Goal: Task Accomplishment & Management: Manage account settings

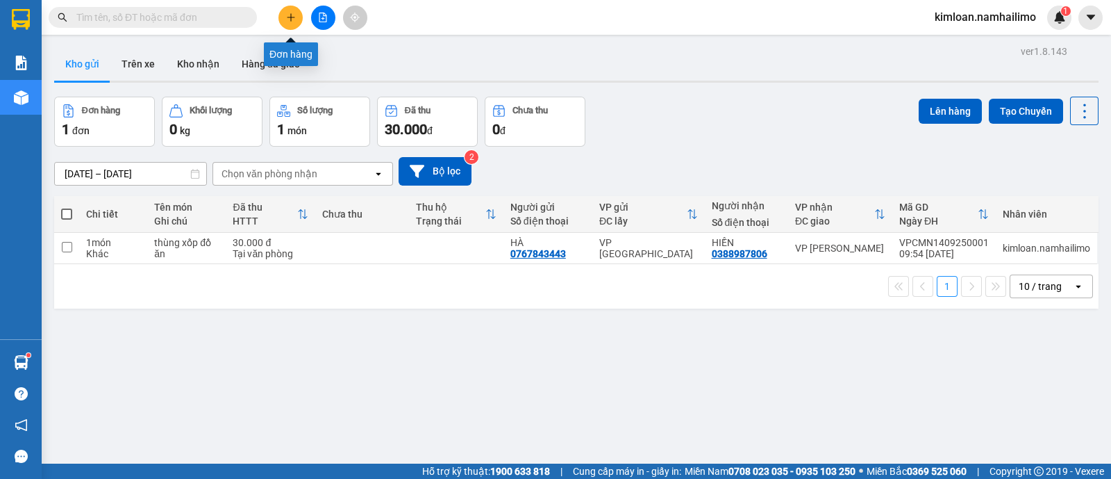
click at [292, 15] on icon "plus" at bounding box center [291, 18] width 10 height 10
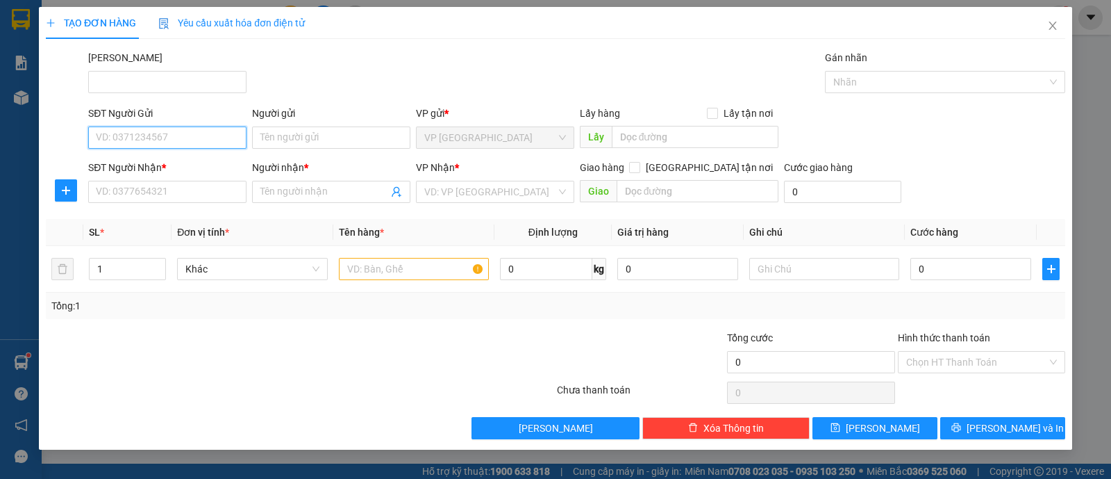
click at [156, 133] on input "SĐT Người Gửi" at bounding box center [167, 137] width 158 height 22
type input "0344378631"
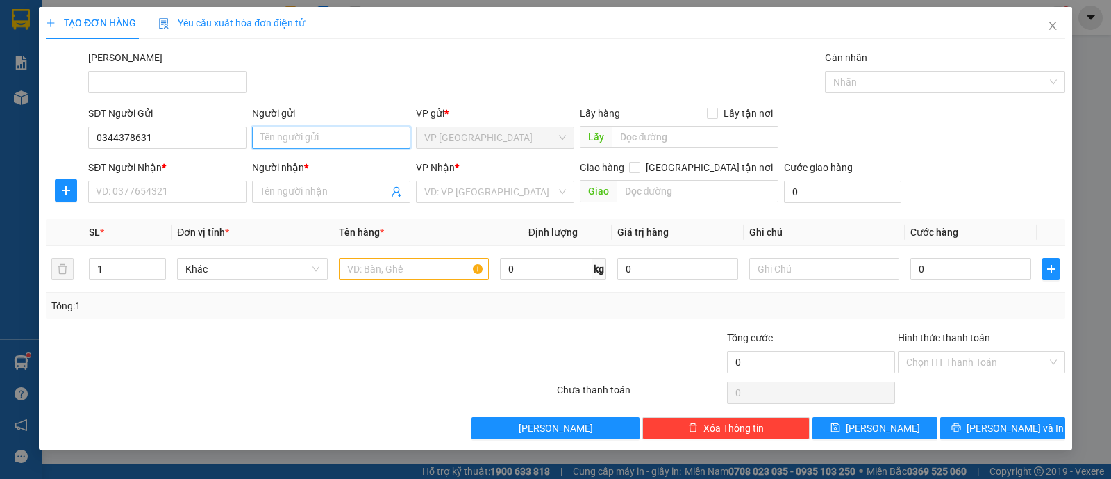
click at [320, 138] on input "Người gửi" at bounding box center [331, 137] width 158 height 22
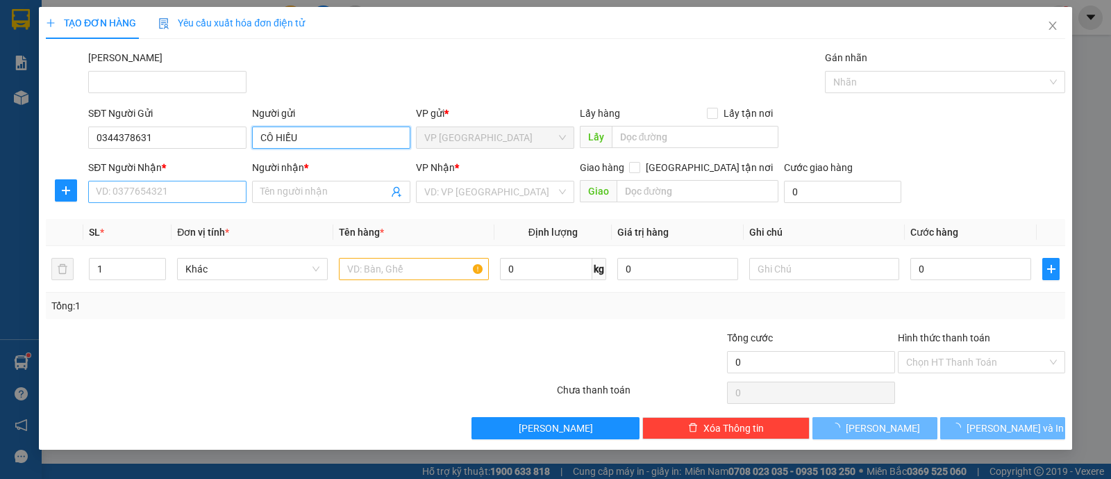
type input "CÔ HIẾU"
click at [176, 181] on input "SĐT Người Nhận *" at bounding box center [167, 192] width 158 height 22
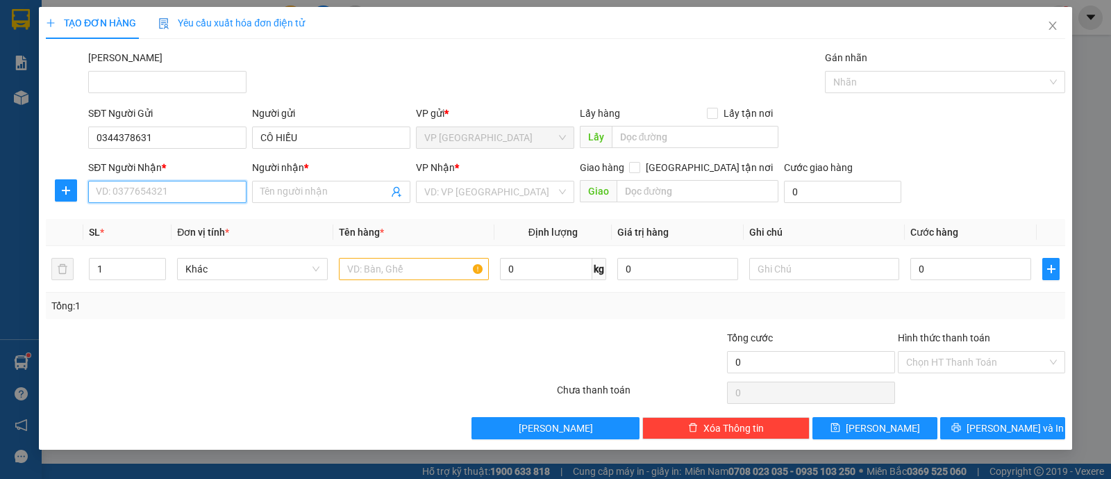
click at [179, 182] on input "SĐT Người Nhận *" at bounding box center [167, 192] width 158 height 22
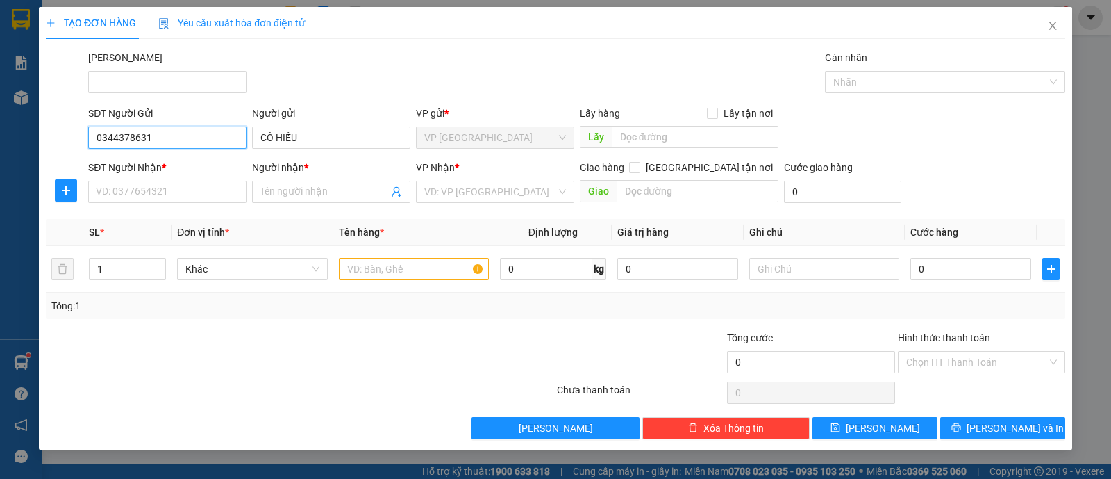
drag, startPoint x: 144, startPoint y: 134, endPoint x: 0, endPoint y: 132, distance: 144.5
click at [0, 132] on div "TẠO ĐƠN HÀNG Yêu cầu xuất hóa đơn điện tử Transit Pickup Surcharge Ids Transit …" at bounding box center [555, 239] width 1111 height 479
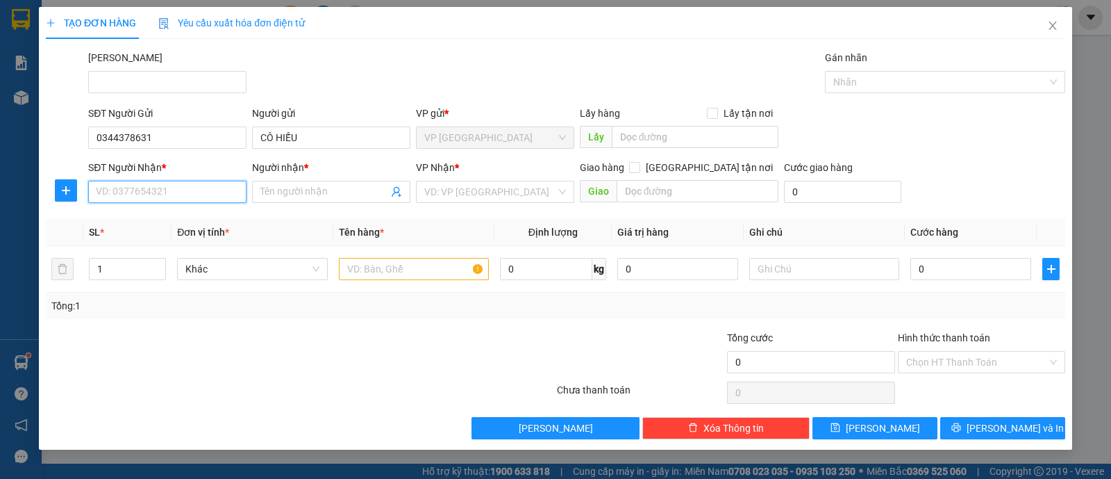
click at [194, 196] on input "SĐT Người Nhận *" at bounding box center [167, 192] width 158 height 22
paste input "0344378631"
type input "0344378631"
click at [295, 219] on th "Đơn vị tính *" at bounding box center [252, 232] width 161 height 27
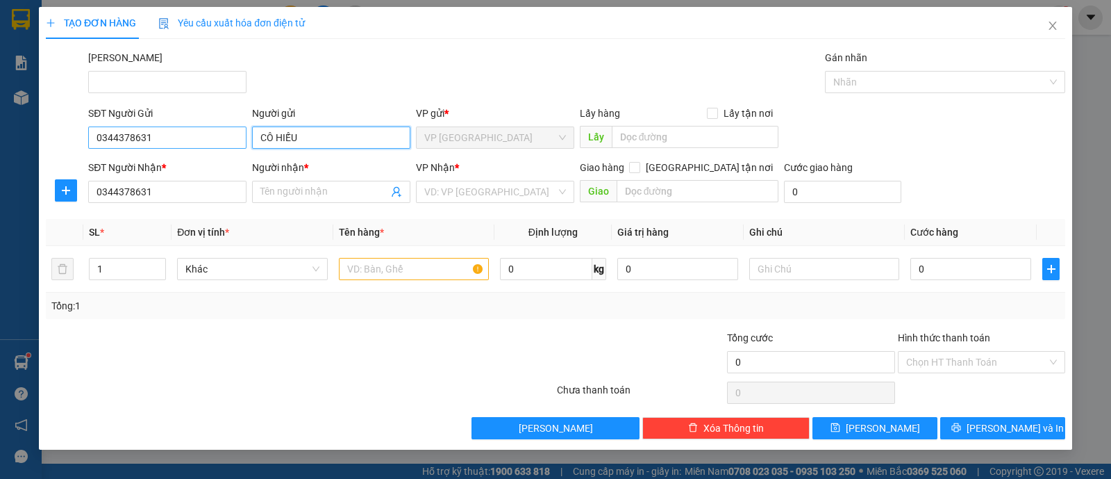
drag, startPoint x: 321, startPoint y: 135, endPoint x: 195, endPoint y: 135, distance: 125.7
click at [195, 135] on div "SĐT Người Gửi 0344378631 Người gửi CÔ HIẾU CÔ HIẾU VP gửi * VP chợ Mũi Né Lấy h…" at bounding box center [576, 130] width 983 height 49
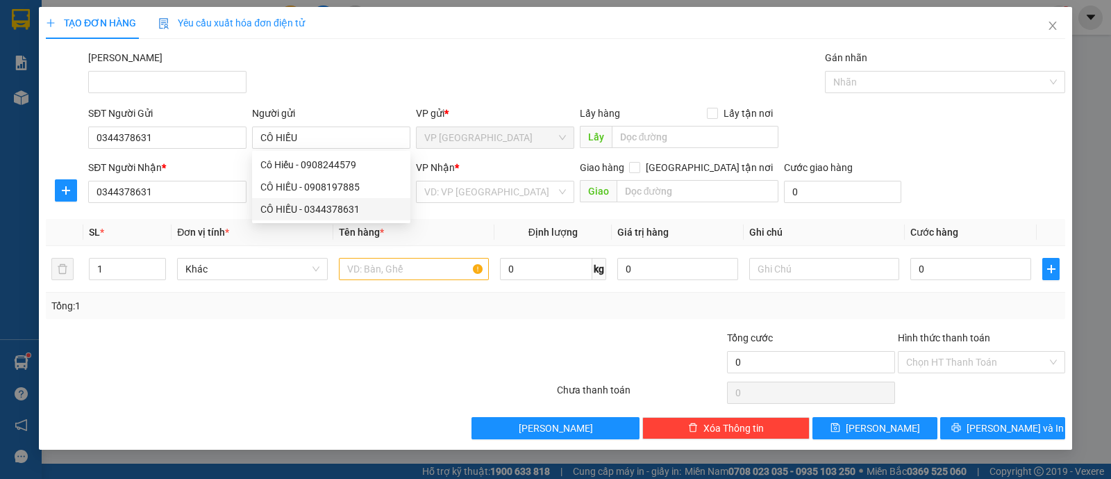
click at [287, 341] on div at bounding box center [214, 354] width 341 height 49
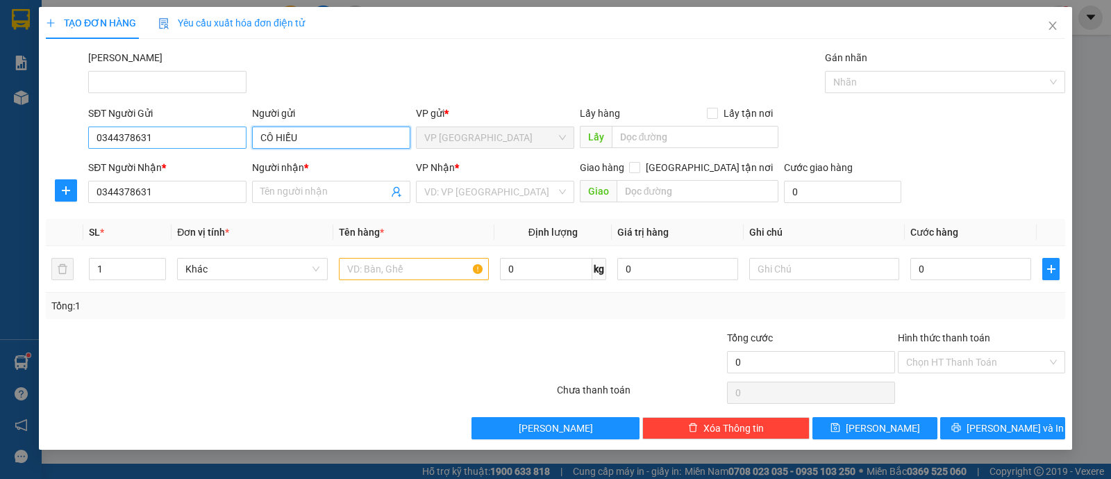
drag, startPoint x: 222, startPoint y: 128, endPoint x: 192, endPoint y: 128, distance: 29.9
click at [192, 128] on div "SĐT Người Gửi 0344378631 Người gửi CÔ HIẾU CÔ HIẾU VP gửi * VP chợ Mũi Né Lấy h…" at bounding box center [576, 130] width 983 height 49
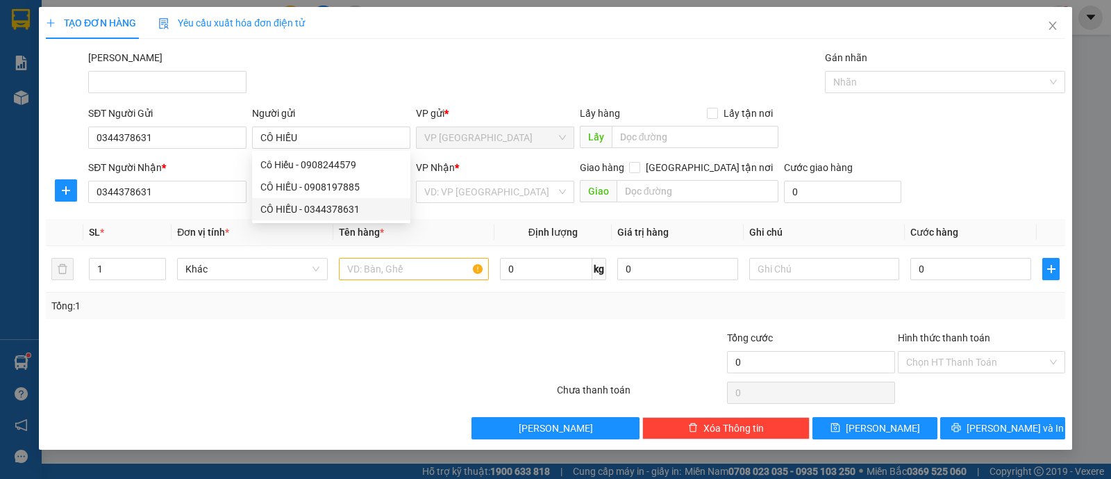
click at [247, 226] on th "Đơn vị tính *" at bounding box center [252, 232] width 161 height 27
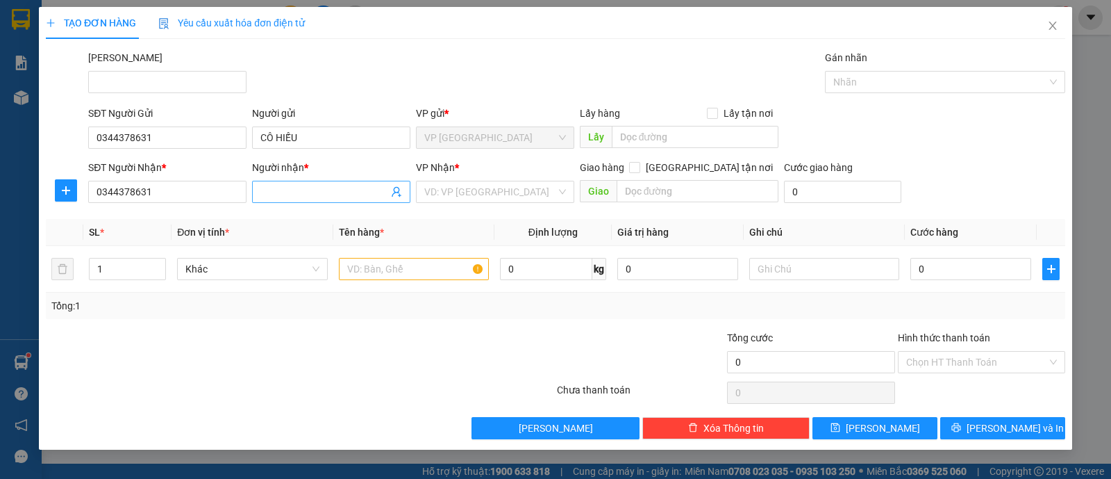
click at [276, 192] on input "Người nhận *" at bounding box center [324, 191] width 128 height 15
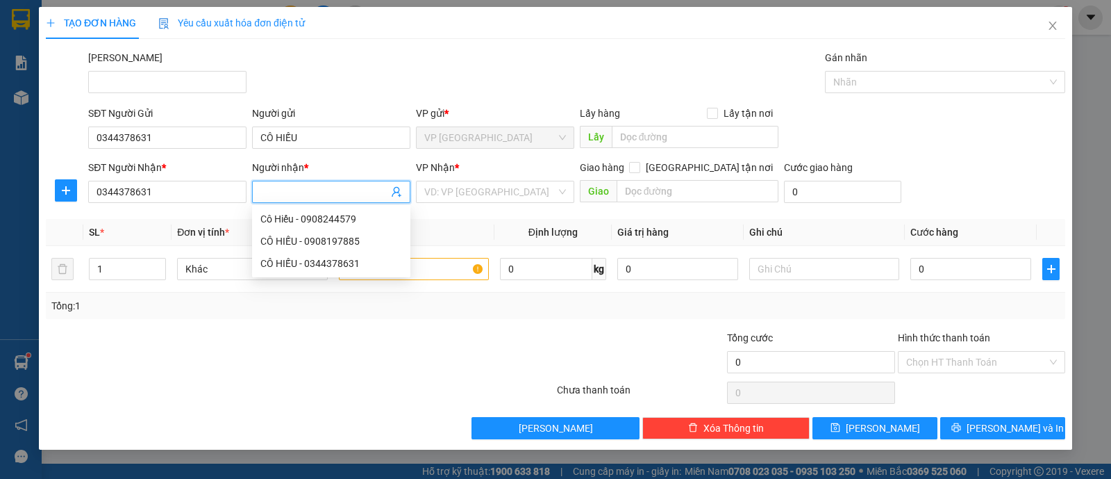
paste input "CÔ HIẾU"
type input "CÔ HIẾU"
click at [417, 349] on div at bounding box center [470, 354] width 170 height 49
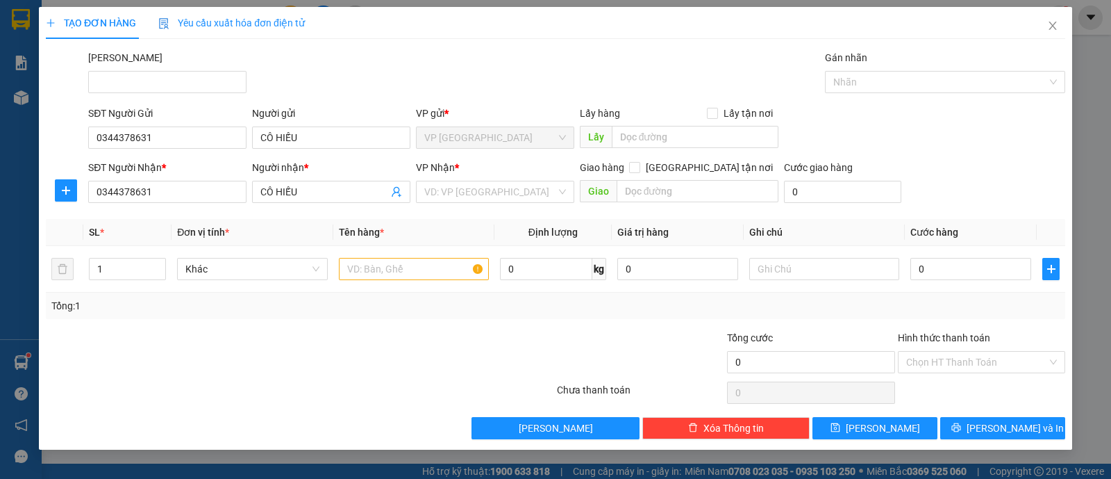
click at [417, 349] on div at bounding box center [470, 354] width 170 height 49
click at [524, 186] on input "search" at bounding box center [490, 191] width 132 height 21
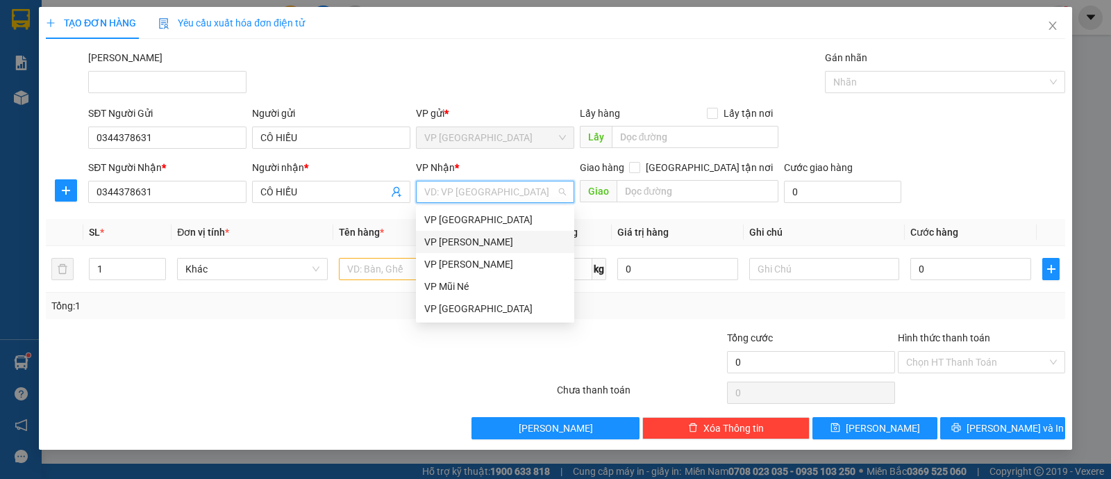
click at [499, 241] on div "VP [PERSON_NAME]" at bounding box center [495, 241] width 142 height 15
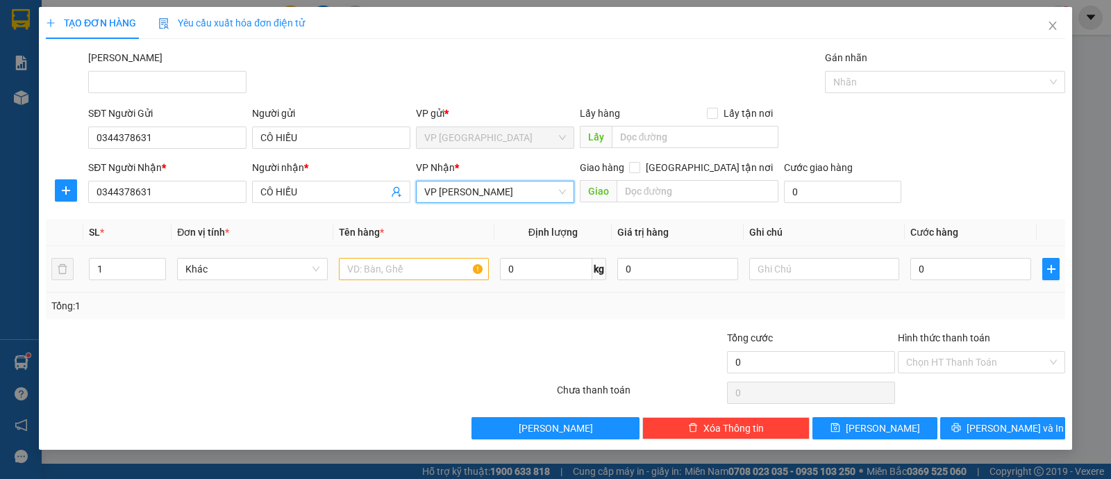
click at [615, 326] on div "Transit Pickup Surcharge Ids Transit Deliver Surcharge Ids Transit Deliver Surc…" at bounding box center [556, 244] width 1020 height 389
click at [392, 272] on input "text" at bounding box center [414, 269] width 150 height 22
drag, startPoint x: 392, startPoint y: 272, endPoint x: 318, endPoint y: 335, distance: 96.6
click at [290, 345] on div at bounding box center [214, 354] width 341 height 49
click at [388, 272] on input "text" at bounding box center [414, 269] width 150 height 22
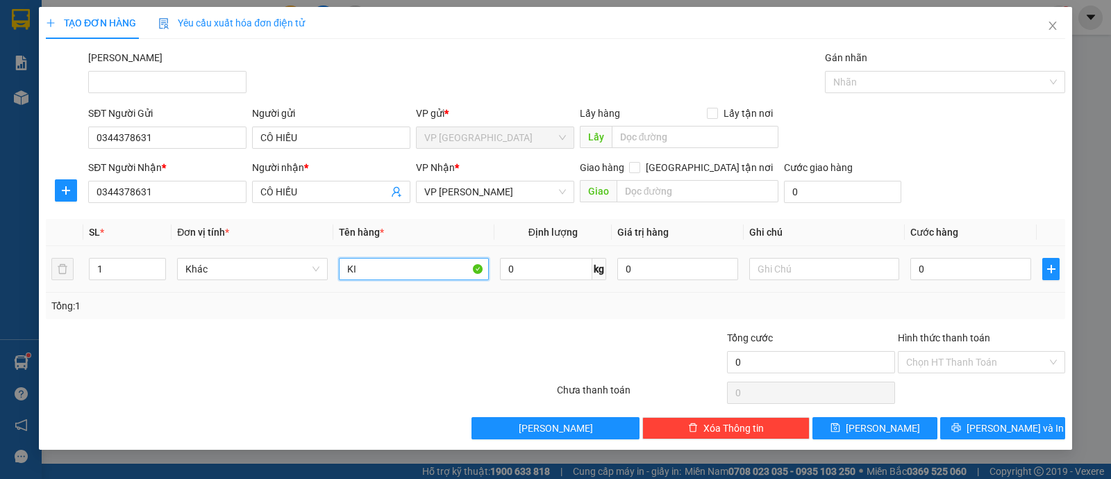
type input "K"
type input "THÙNG XỐP VỚI BỊCH TRÁI CÂY"
click at [968, 279] on div "0" at bounding box center [971, 269] width 121 height 28
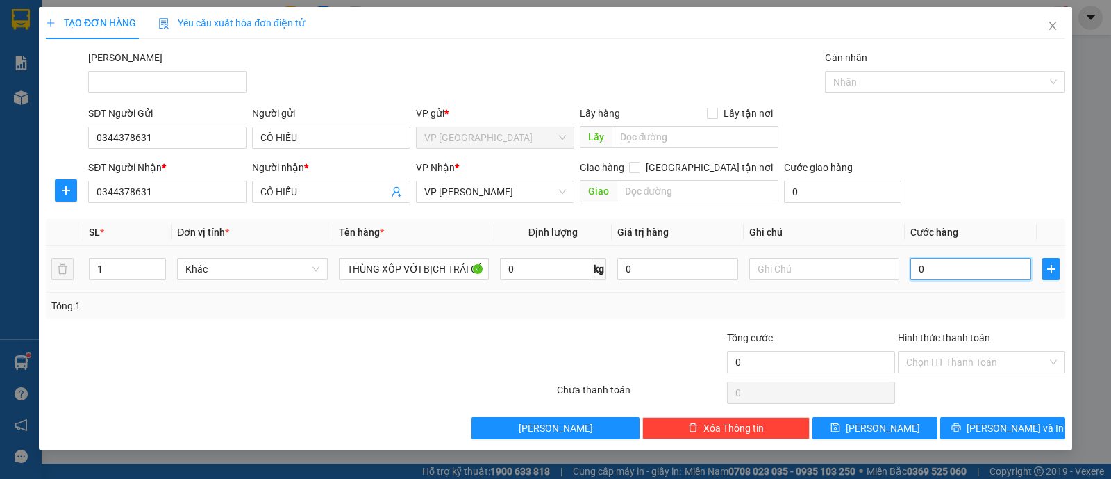
click at [966, 275] on input "0" at bounding box center [971, 269] width 121 height 22
type input "004"
type input "4"
type input "0.040"
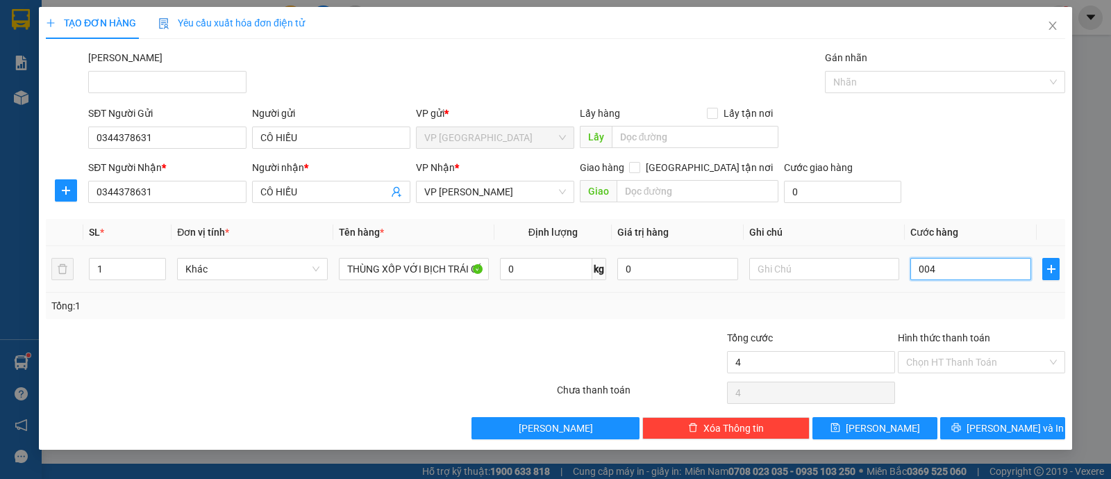
type input "40"
type input "40.000"
click at [940, 345] on div "Hình thức thanh toán" at bounding box center [981, 340] width 167 height 21
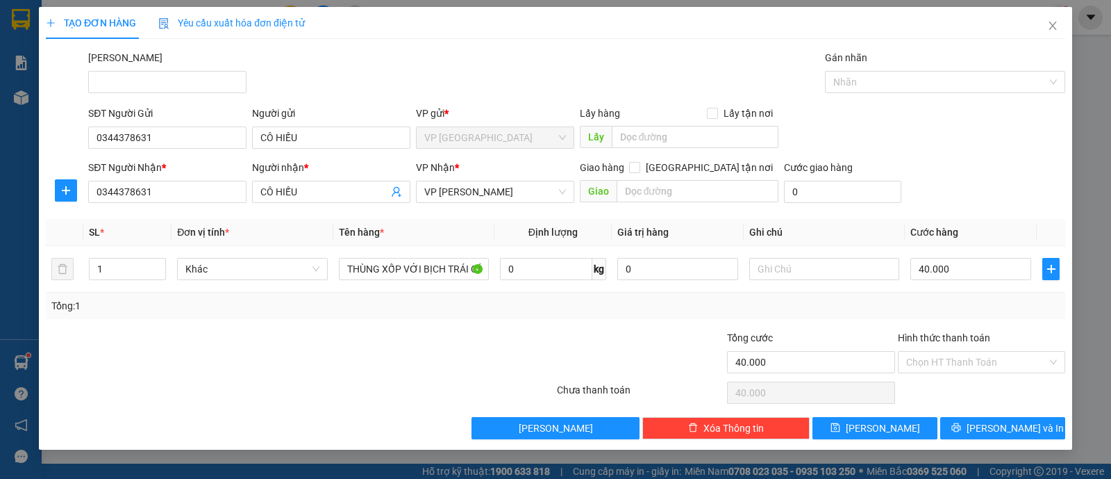
drag, startPoint x: 963, startPoint y: 297, endPoint x: 974, endPoint y: 306, distance: 13.8
click at [964, 298] on div "Tổng: 1" at bounding box center [555, 305] width 1009 height 15
click at [977, 367] on input "Hình thức thanh toán" at bounding box center [976, 361] width 141 height 21
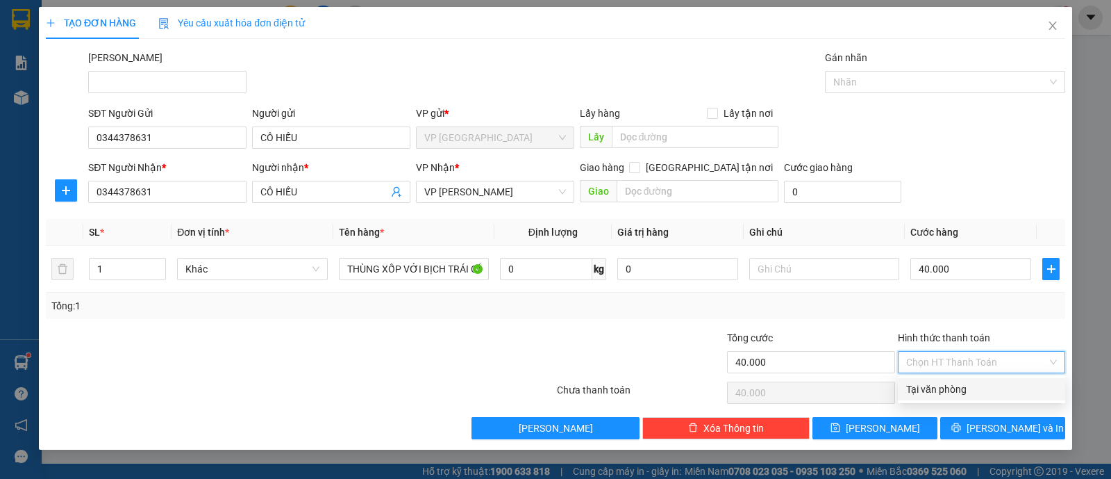
click at [963, 388] on div "Tại văn phòng" at bounding box center [981, 388] width 151 height 15
type input "0"
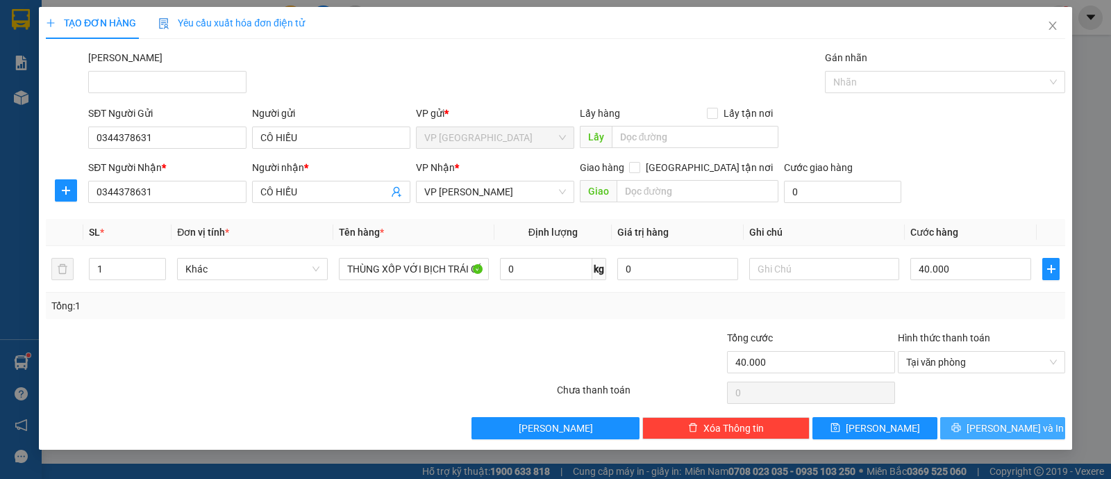
click at [986, 425] on button "[PERSON_NAME] và In" at bounding box center [1002, 428] width 125 height 22
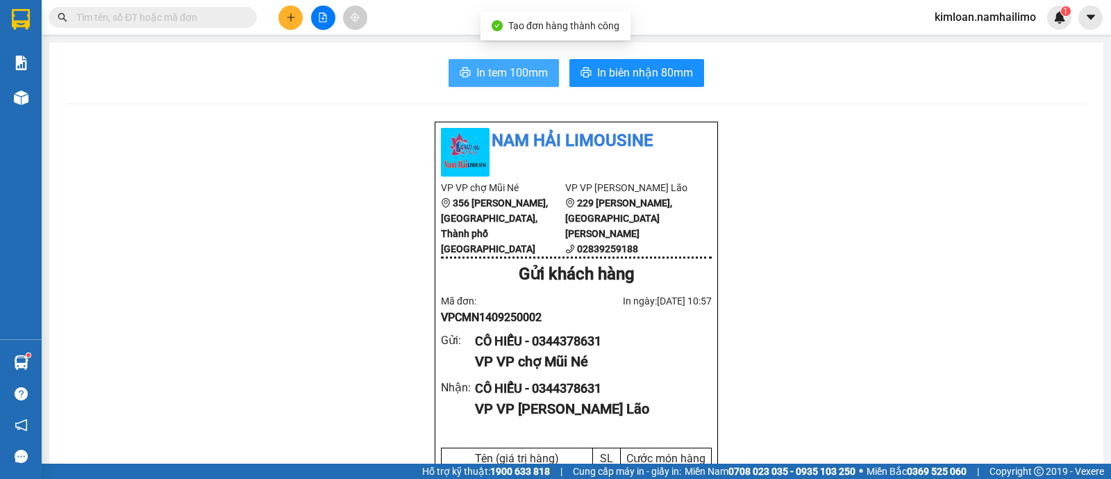
click at [531, 69] on span "In tem 100mm" at bounding box center [512, 72] width 72 height 17
click at [559, 351] on div "CÔ HIẾU - 0344378631" at bounding box center [588, 340] width 226 height 19
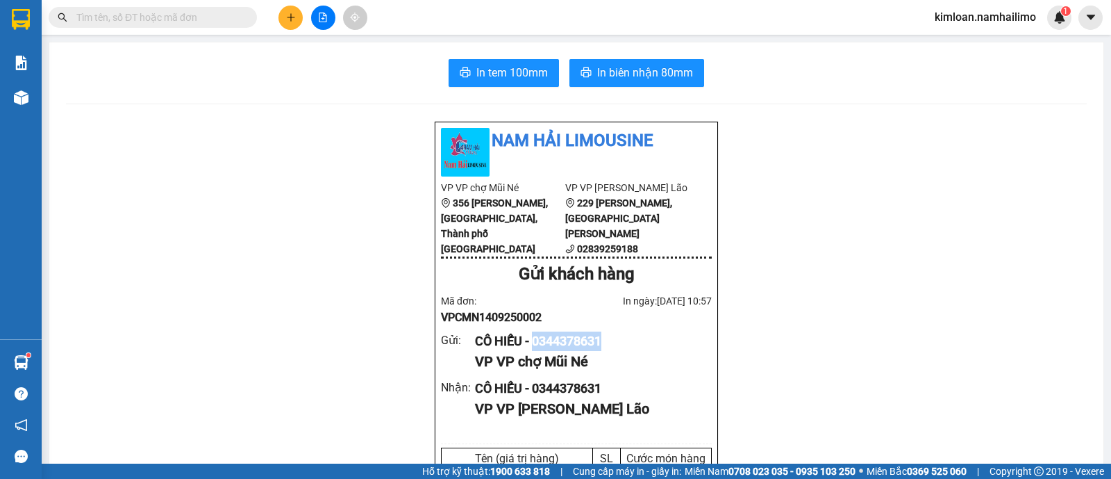
click at [559, 351] on div "CÔ HIẾU - 0344378631" at bounding box center [588, 340] width 226 height 19
copy div "0344378631"
click at [629, 67] on span "In biên nhận 80mm" at bounding box center [645, 72] width 96 height 17
click at [284, 13] on button at bounding box center [291, 18] width 24 height 24
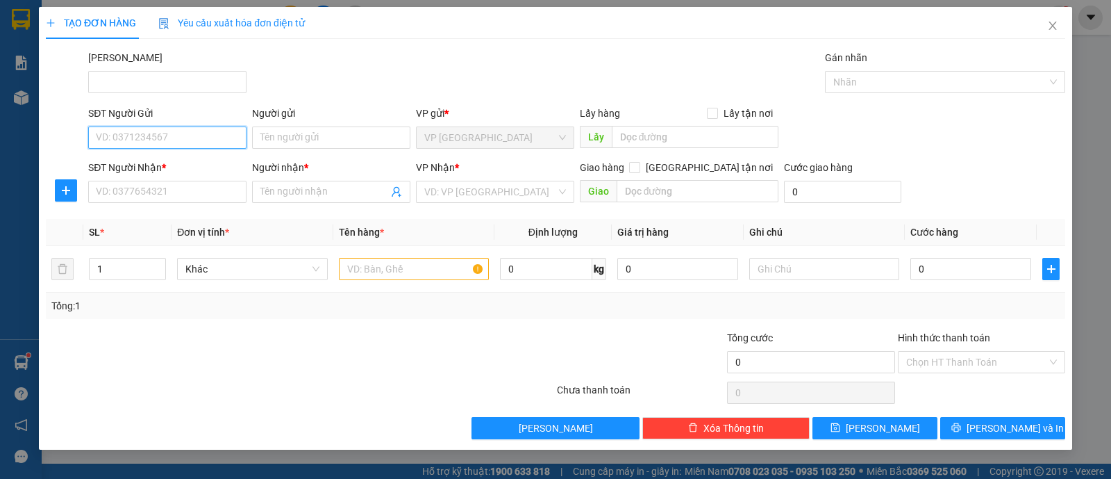
click at [163, 140] on input "SĐT Người Gửi" at bounding box center [167, 137] width 158 height 22
click at [184, 163] on div "0986205570 - C.HÀ" at bounding box center [168, 164] width 142 height 15
type input "0986205570"
type input "C.HÀ"
type input "0934128558"
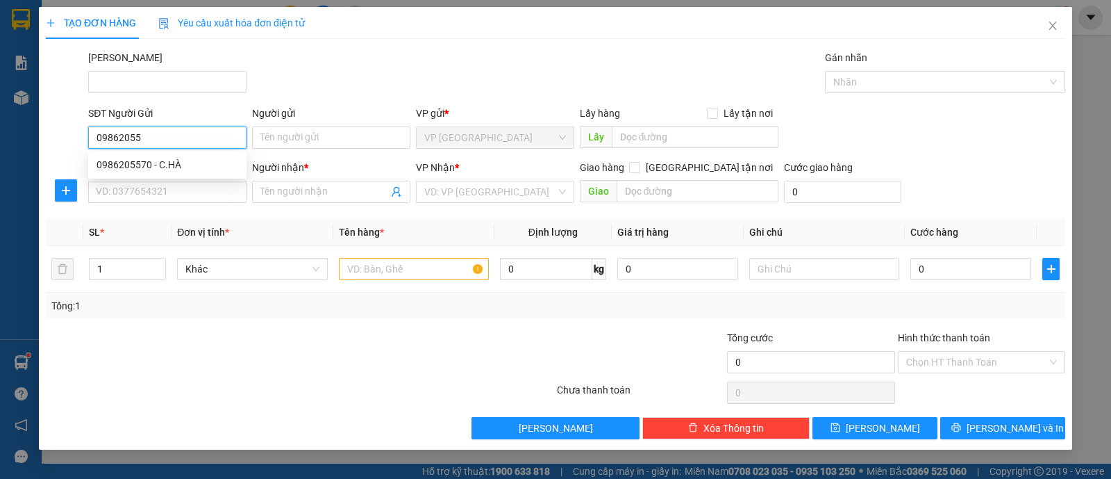
type input "C.HUYỀN"
type input "40.000"
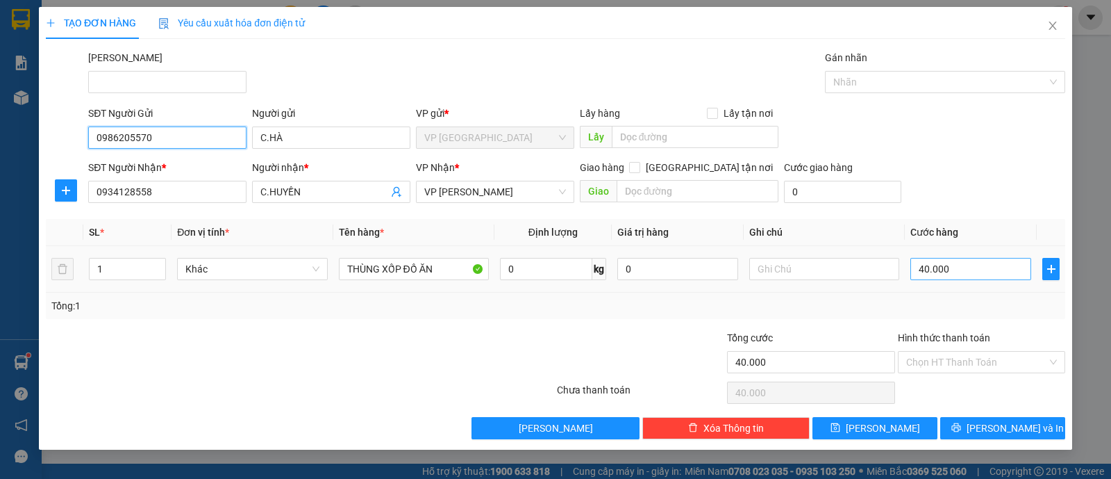
type input "0986205570"
click at [962, 265] on input "40.000" at bounding box center [971, 269] width 121 height 22
type input "3"
type input "000.003"
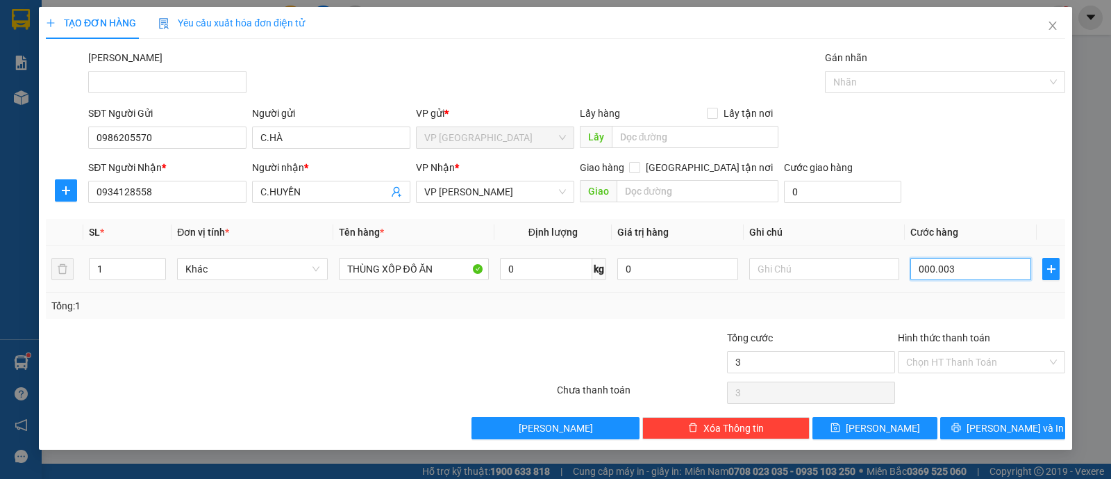
type input "30"
type input "0.000.030"
type input "30.000"
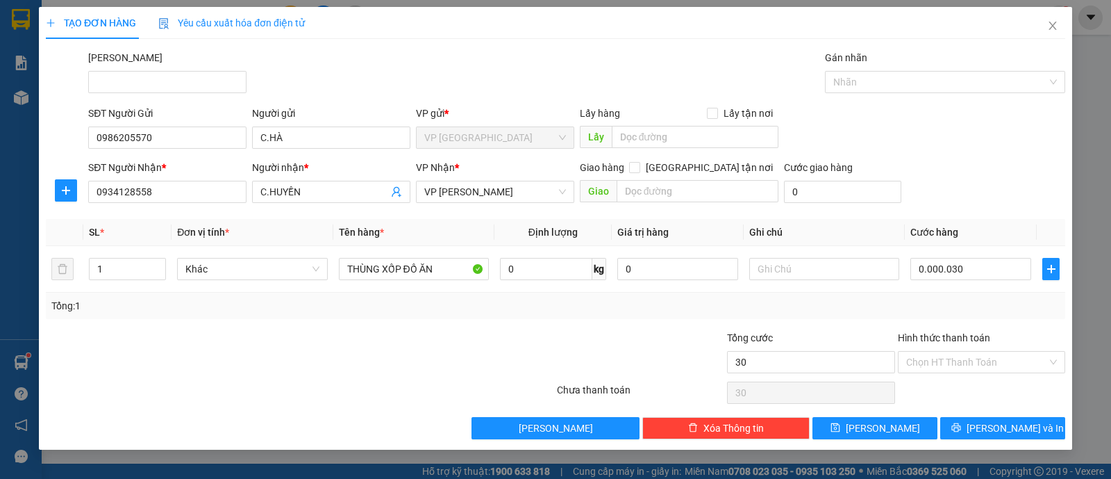
type input "30.000"
click at [872, 307] on div "Tổng: 1" at bounding box center [555, 305] width 1009 height 15
click at [950, 356] on input "Hình thức thanh toán" at bounding box center [976, 361] width 141 height 21
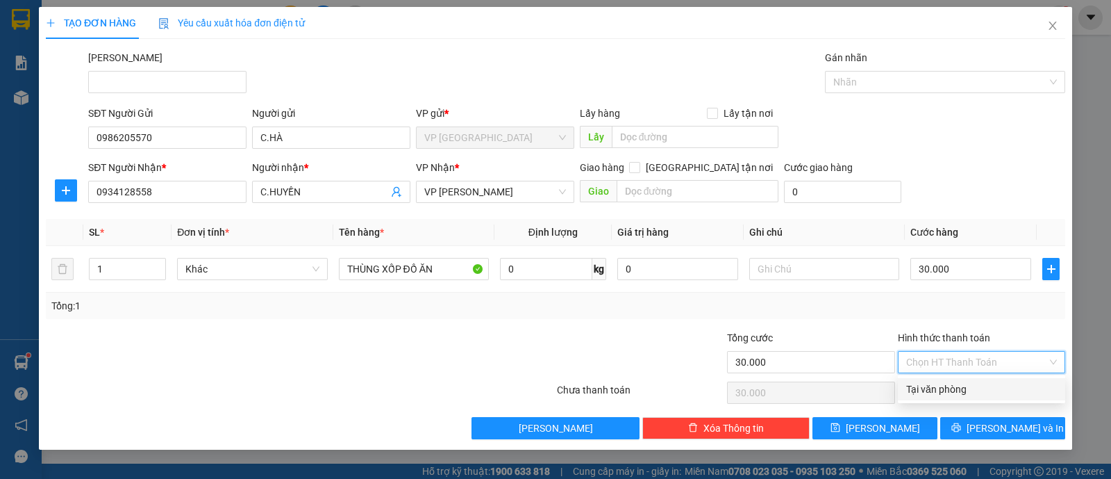
click at [947, 384] on div "Tại văn phòng" at bounding box center [981, 388] width 151 height 15
type input "0"
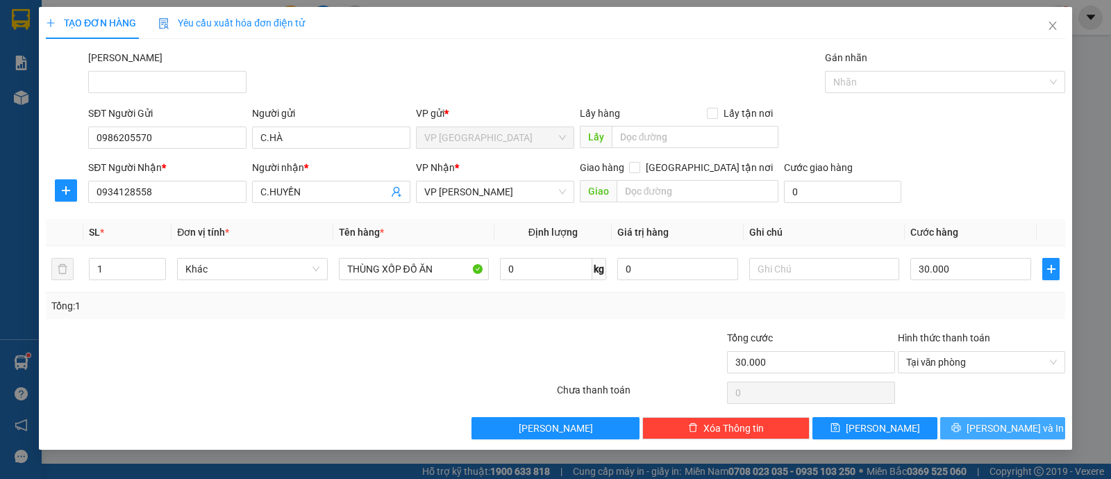
click at [961, 432] on span "printer" at bounding box center [957, 427] width 10 height 11
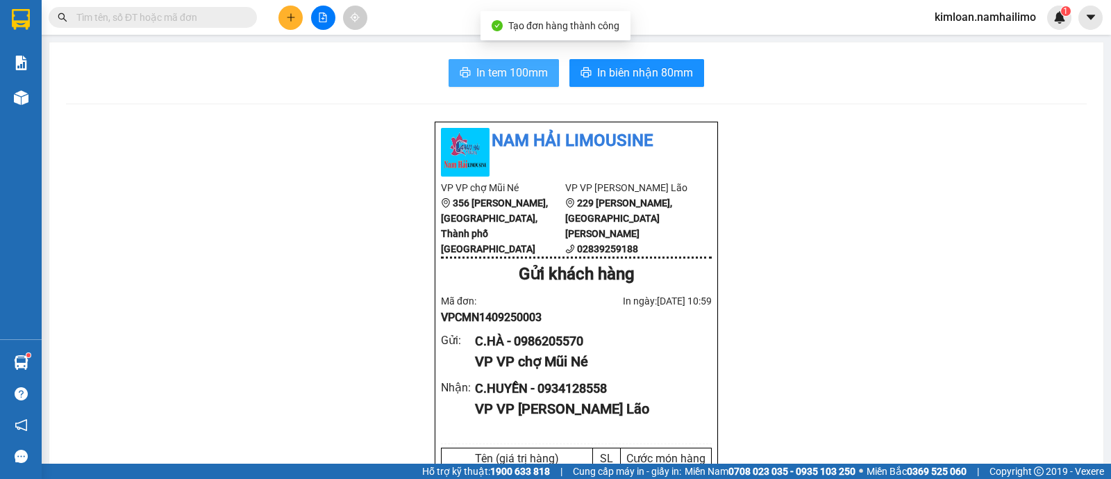
click at [529, 74] on span "In tem 100mm" at bounding box center [512, 72] width 72 height 17
click at [547, 350] on div "C.HÀ - 0986205570" at bounding box center [588, 340] width 226 height 19
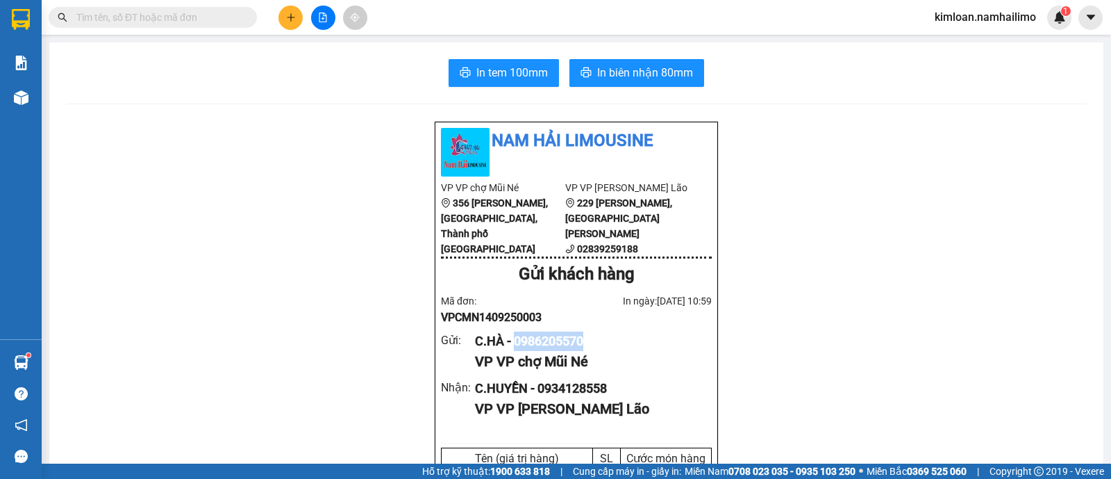
click at [547, 350] on div "C.HÀ - 0986205570" at bounding box center [588, 340] width 226 height 19
copy div "0986205570"
click at [645, 70] on span "In biên nhận 80mm" at bounding box center [645, 72] width 96 height 17
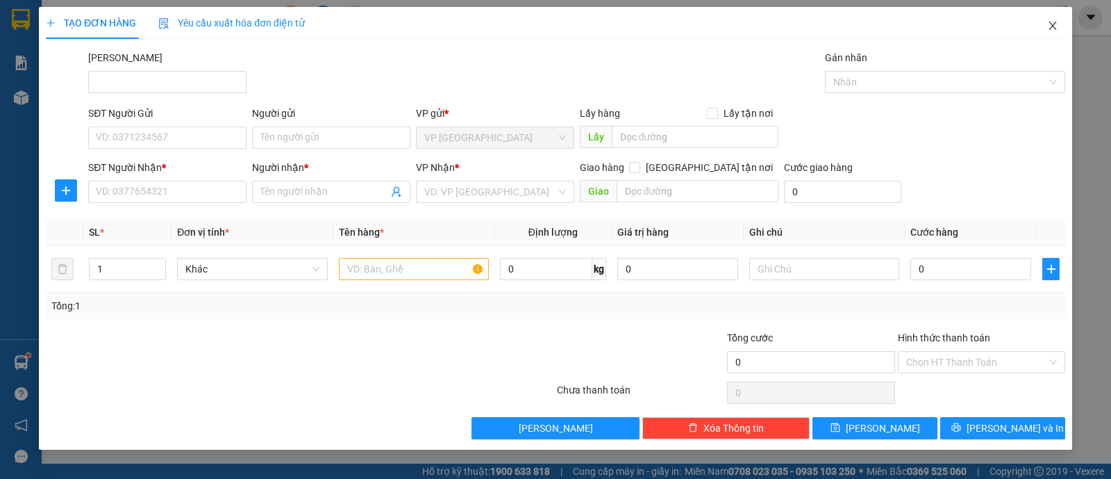
click at [1054, 22] on icon "close" at bounding box center [1052, 25] width 11 height 11
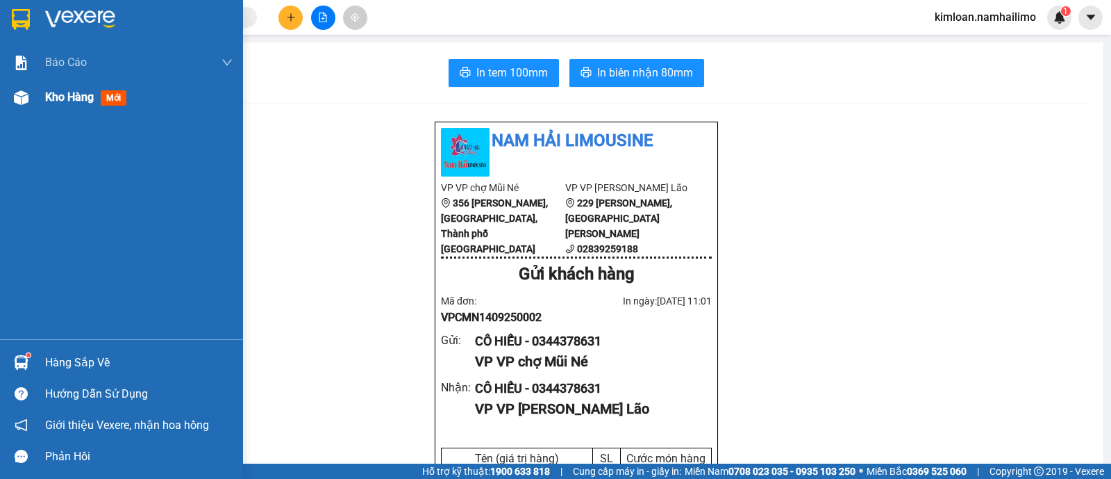
click at [72, 94] on span "Kho hàng" at bounding box center [69, 96] width 49 height 13
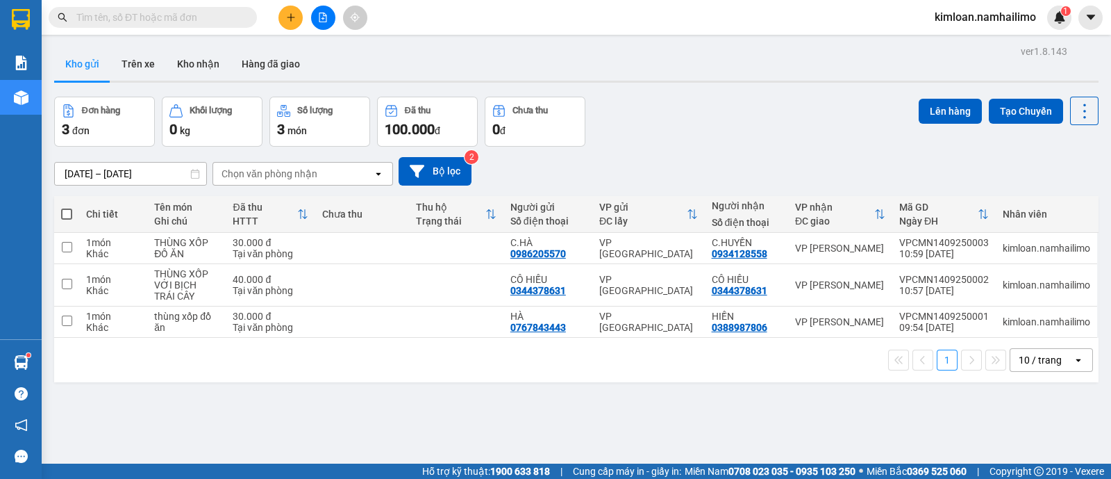
click at [96, 63] on button "Kho gửi" at bounding box center [82, 63] width 56 height 33
click at [66, 281] on input "checkbox" at bounding box center [67, 284] width 10 height 10
checkbox input "true"
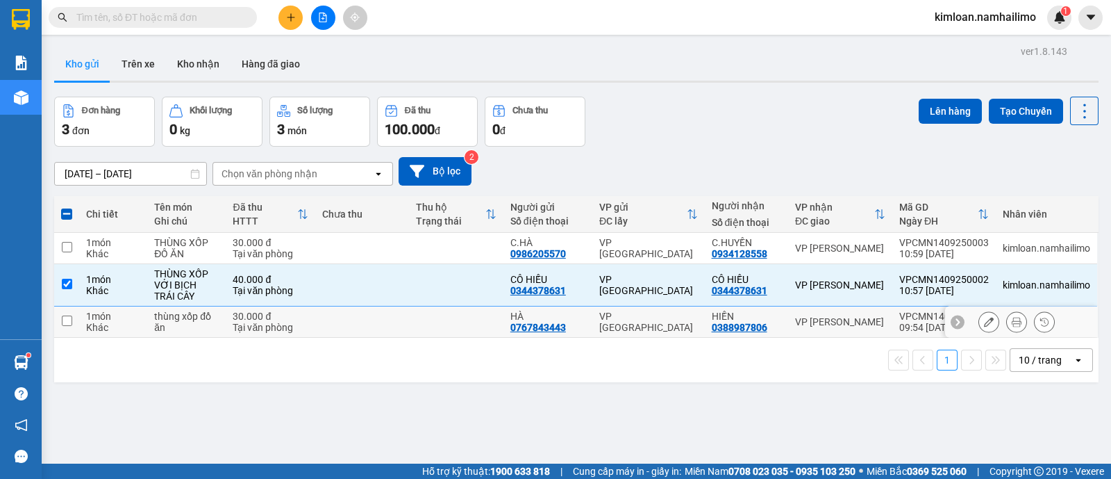
click at [63, 319] on input "checkbox" at bounding box center [67, 320] width 10 height 10
checkbox input "true"
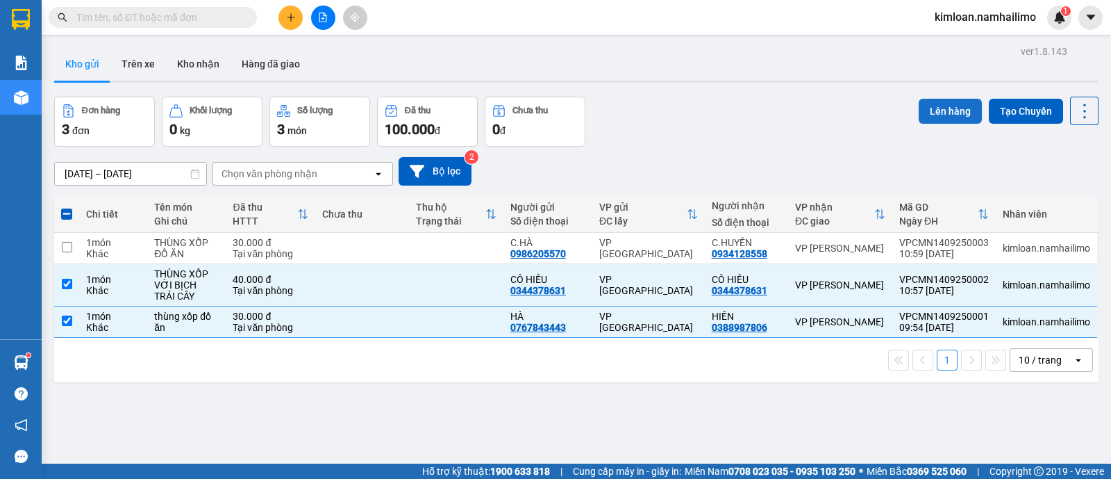
click at [933, 107] on button "Lên hàng" at bounding box center [950, 111] width 63 height 25
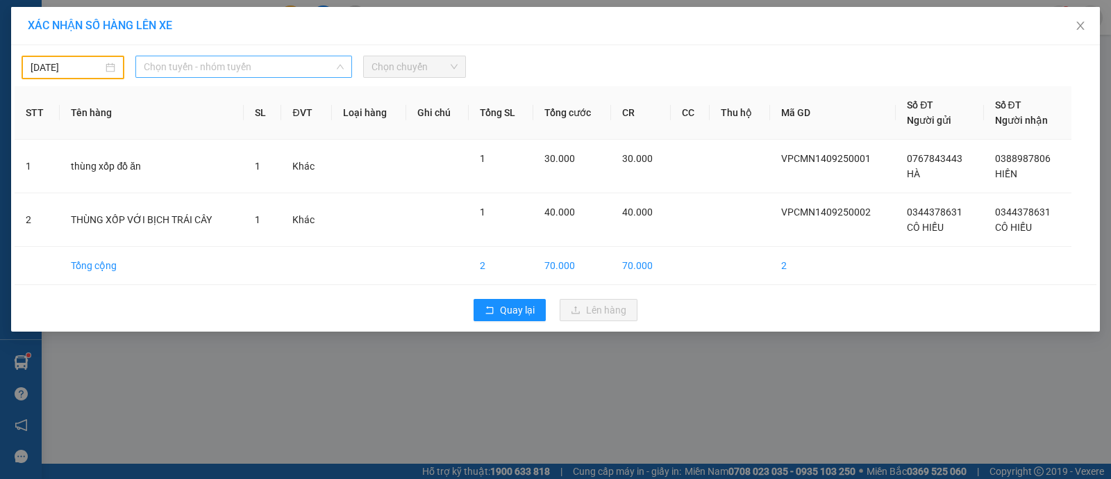
click at [234, 65] on span "Chọn tuyến - nhóm tuyến" at bounding box center [244, 66] width 200 height 21
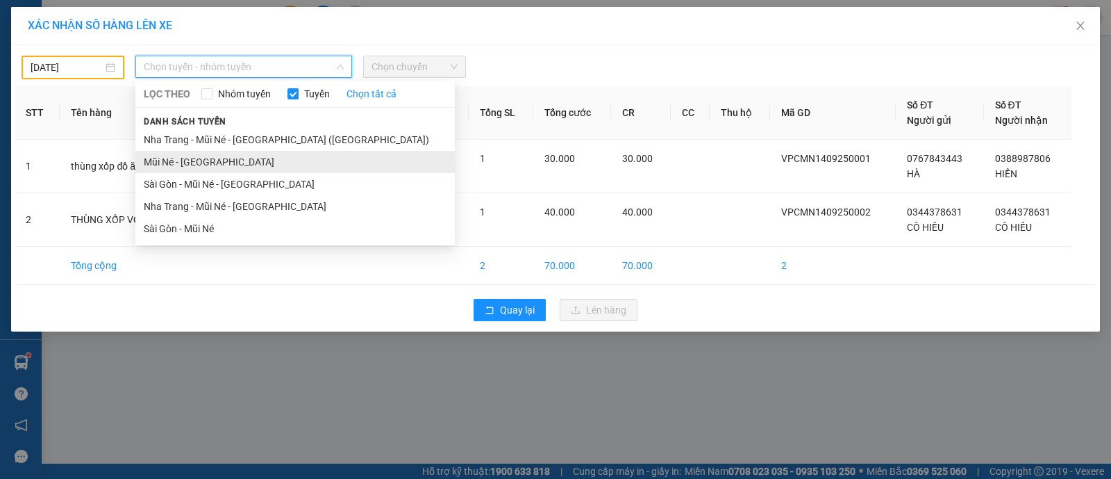
click at [199, 161] on li "Mũi Né - [GEOGRAPHIC_DATA]" at bounding box center [295, 162] width 320 height 22
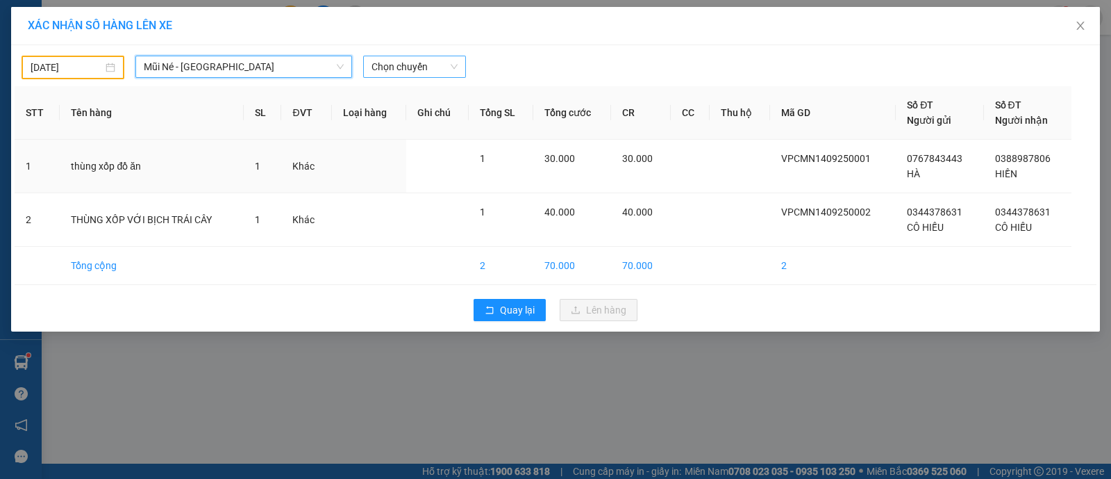
click at [414, 62] on span "Chọn chuyến" at bounding box center [415, 66] width 86 height 21
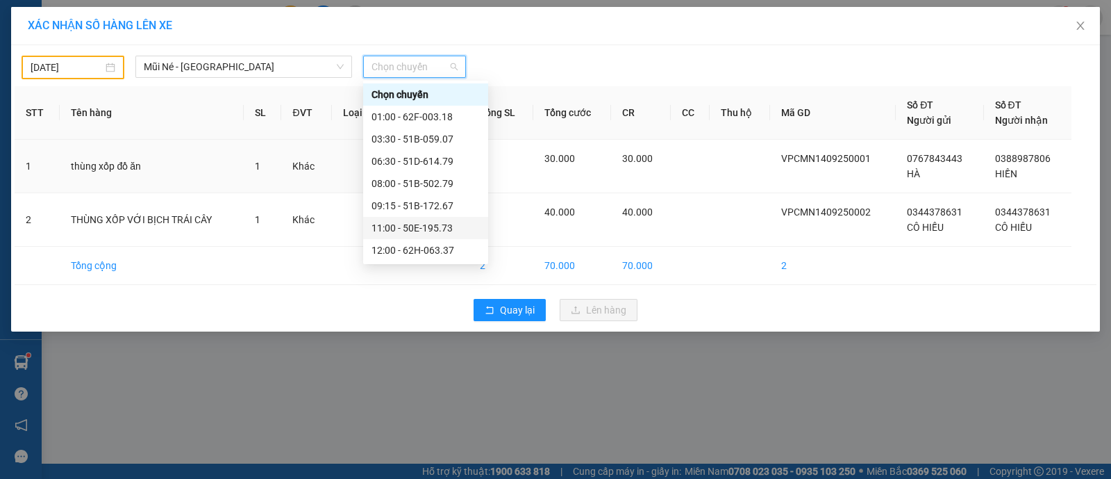
click at [412, 226] on div "11:00 - 50E-195.73" at bounding box center [426, 227] width 108 height 15
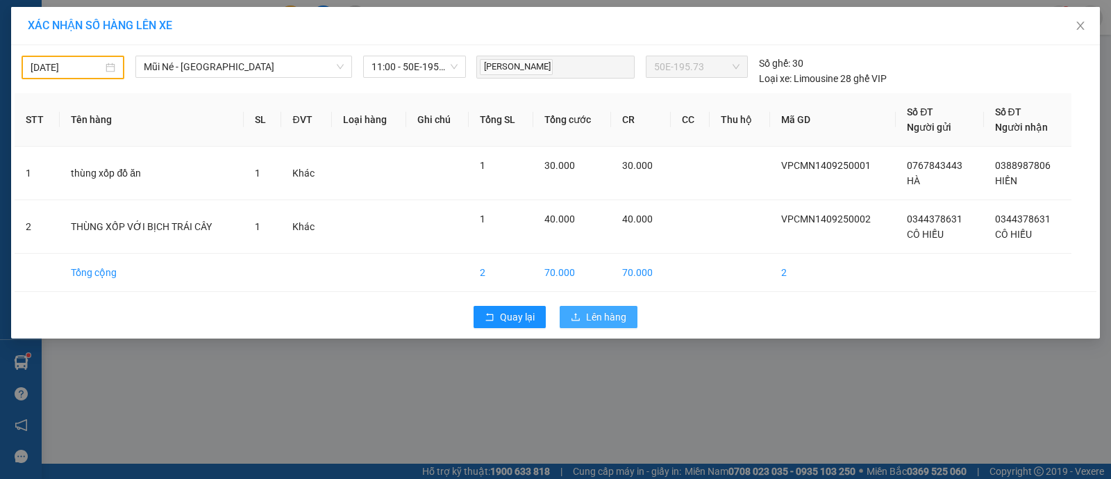
click at [587, 312] on span "Lên hàng" at bounding box center [606, 316] width 40 height 15
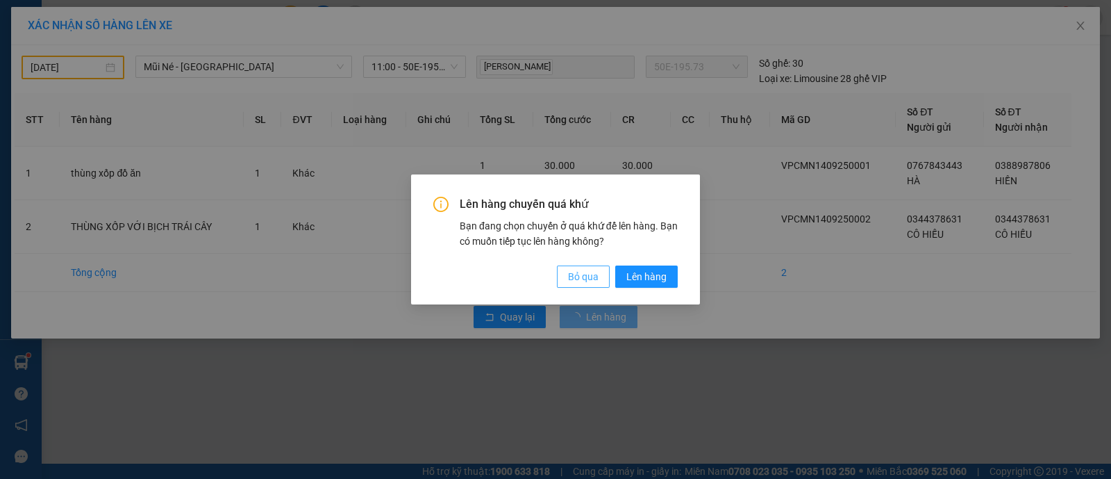
click at [571, 279] on span "Bỏ qua" at bounding box center [583, 276] width 31 height 15
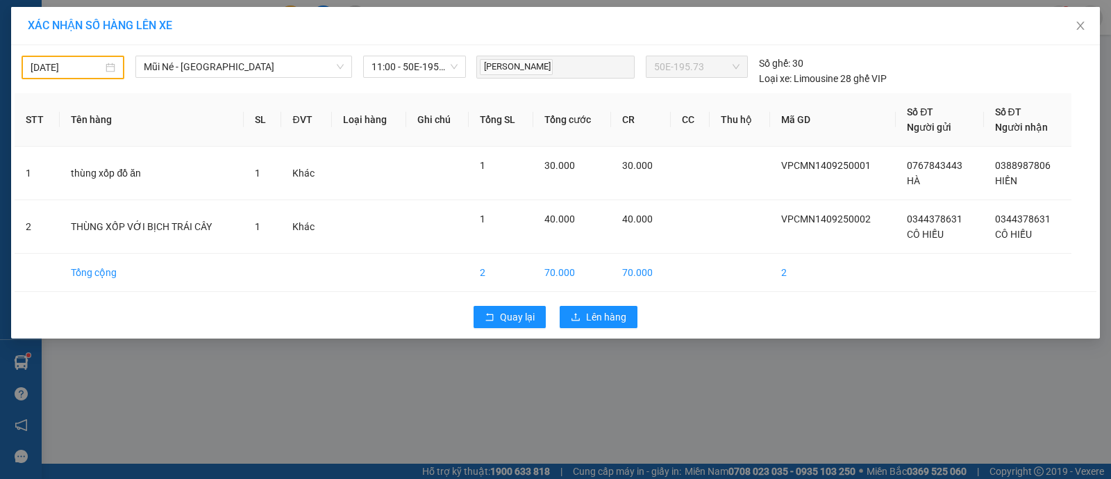
click at [78, 67] on input "[DATE]" at bounding box center [67, 67] width 72 height 15
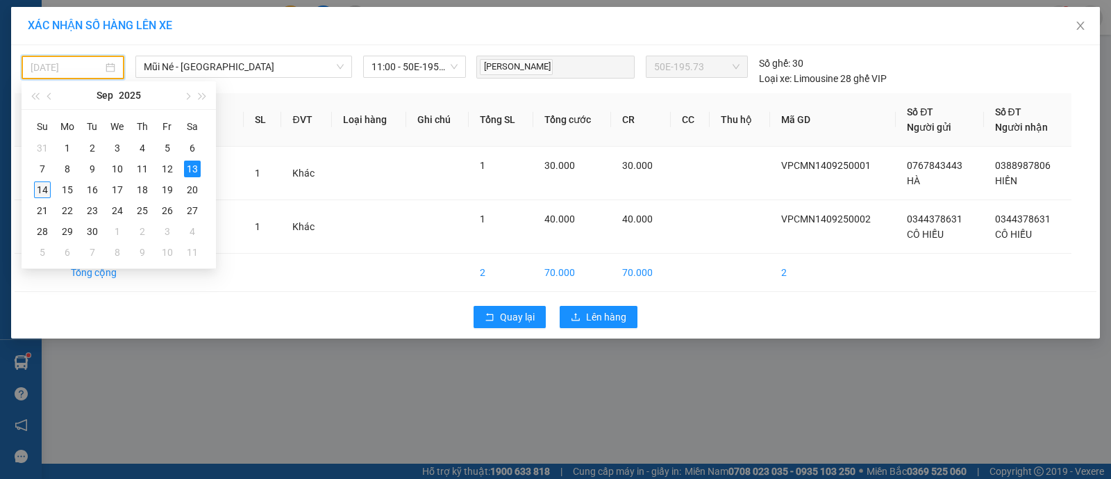
click at [34, 185] on div "14" at bounding box center [42, 189] width 17 height 17
type input "[DATE]"
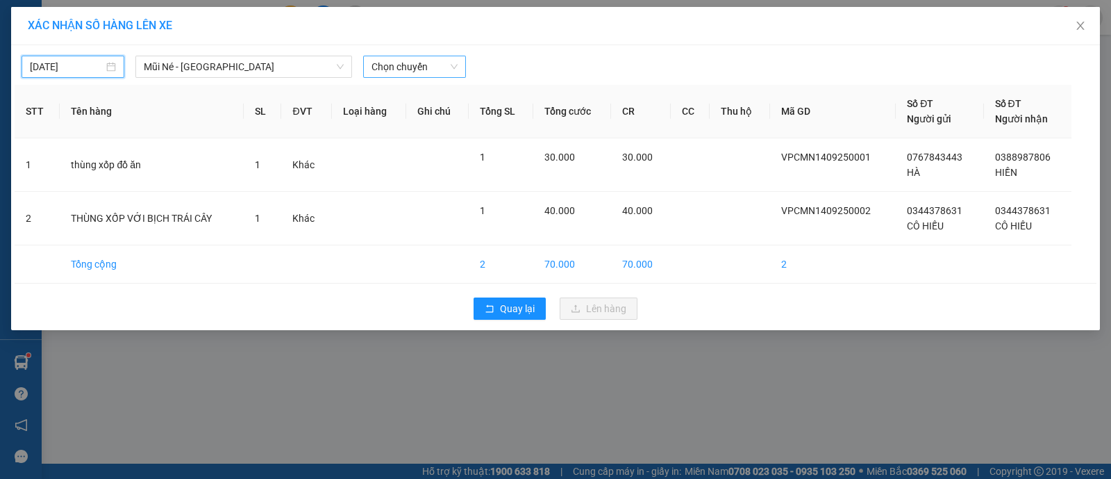
click at [431, 63] on span "Chọn chuyến" at bounding box center [415, 66] width 86 height 21
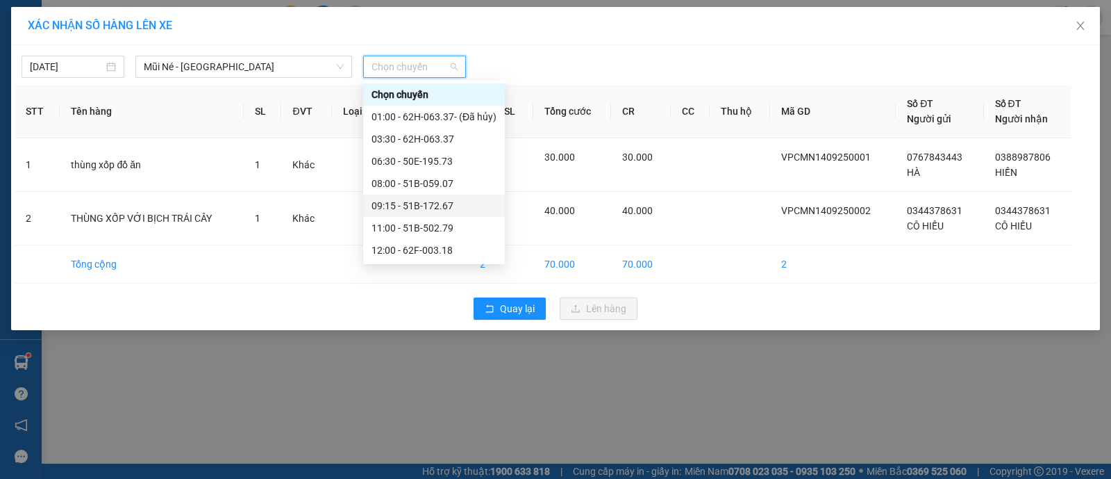
click at [415, 220] on div "11:00 - 51B-502.79" at bounding box center [434, 227] width 125 height 15
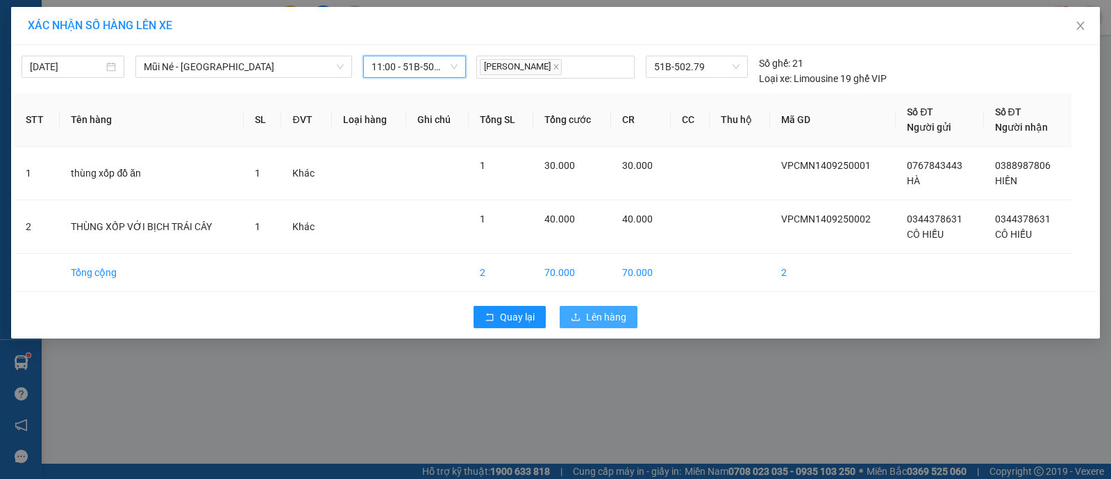
click at [578, 314] on icon "upload" at bounding box center [576, 317] width 10 height 10
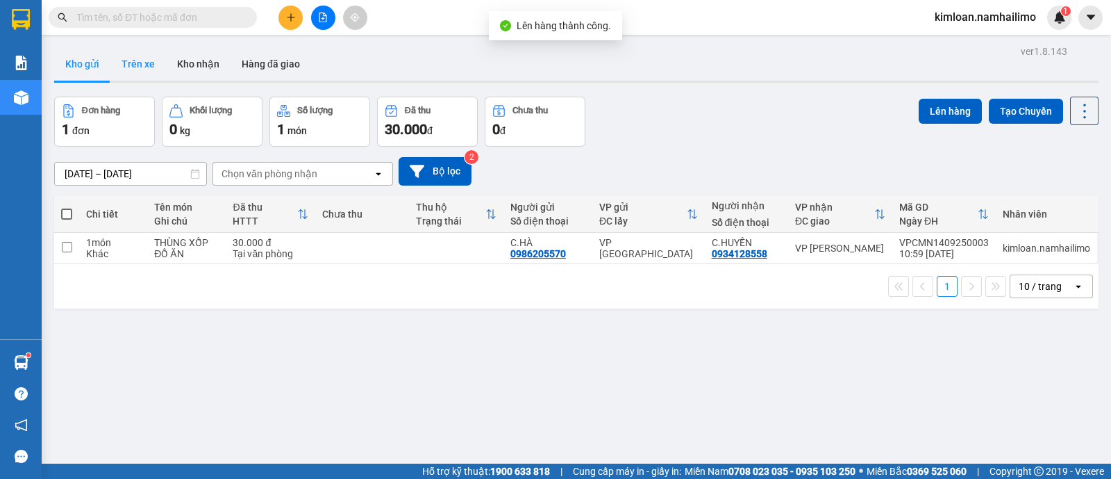
click at [140, 63] on button "Trên xe" at bounding box center [138, 63] width 56 height 33
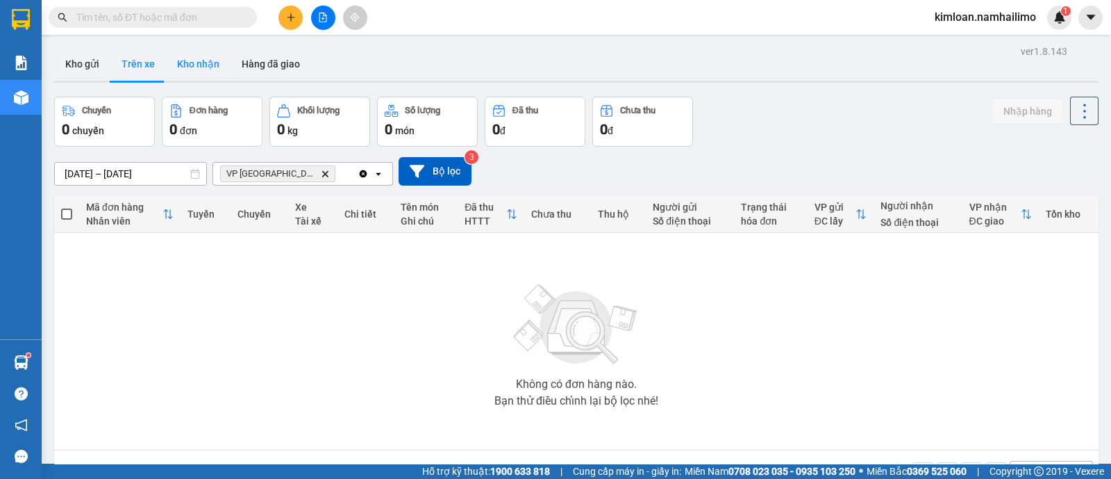
click at [195, 65] on button "Kho nhận" at bounding box center [198, 63] width 65 height 33
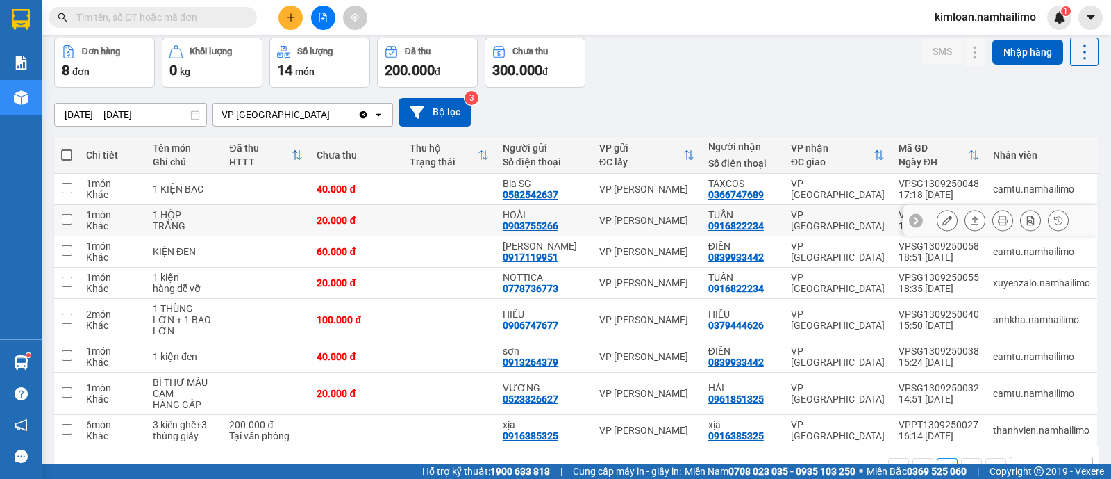
scroll to position [85, 0]
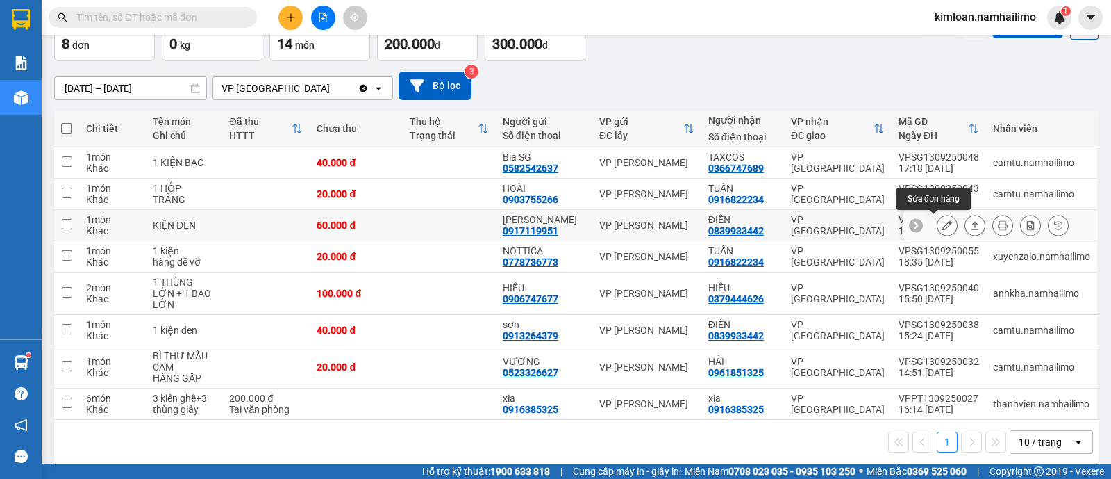
click at [943, 226] on icon at bounding box center [948, 225] width 10 height 10
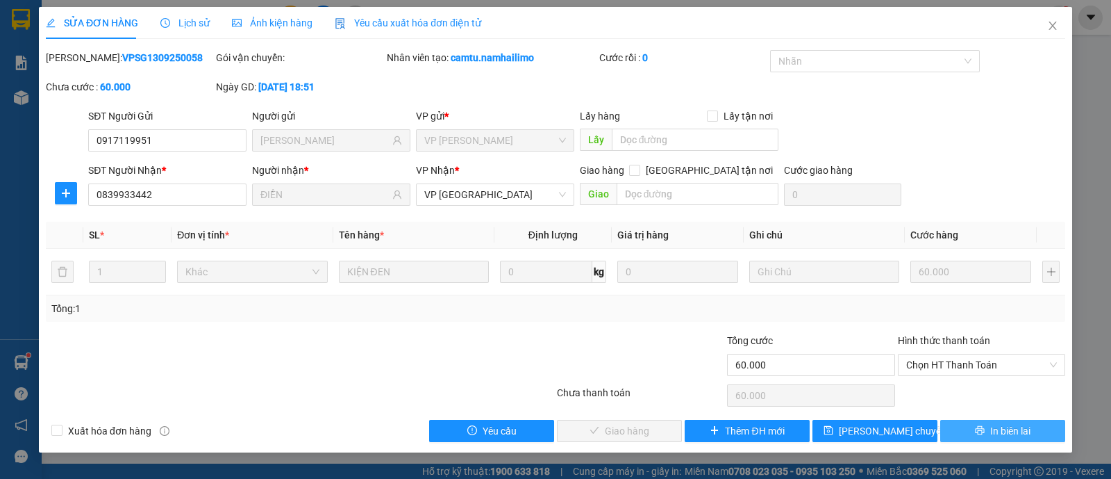
click at [988, 428] on button "In biên lai" at bounding box center [1002, 431] width 125 height 22
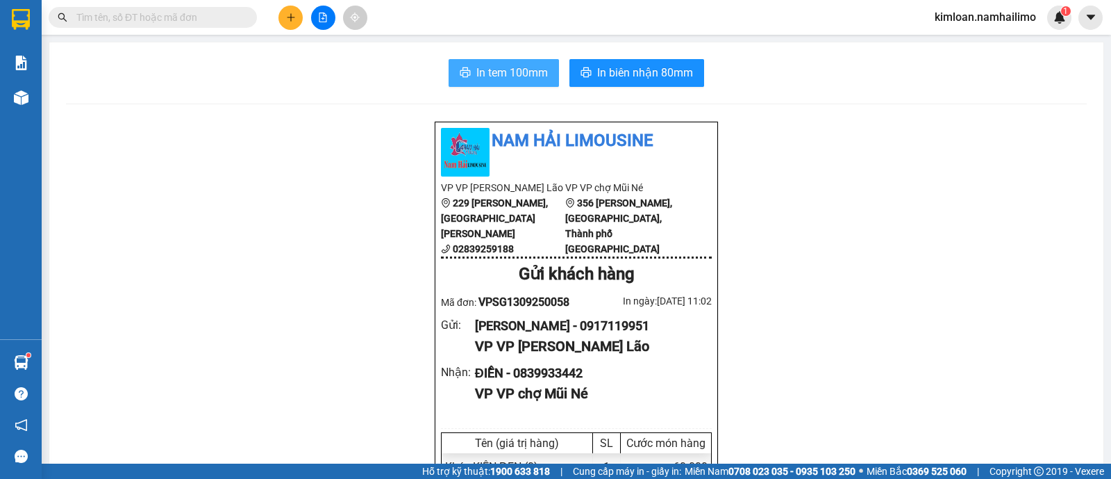
click at [504, 65] on span "In tem 100mm" at bounding box center [512, 72] width 72 height 17
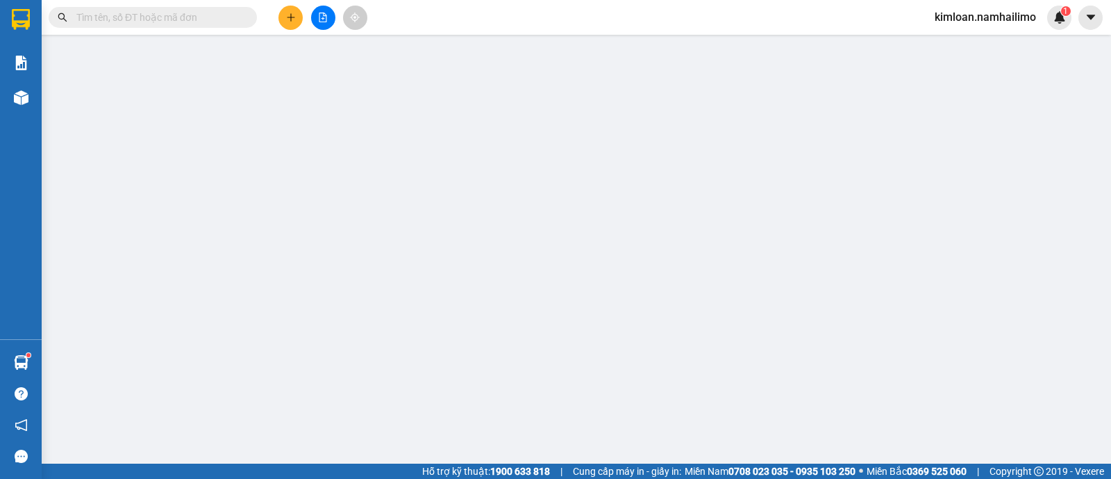
type input "0917119951"
type input "[PERSON_NAME]"
type input "0839933442"
type input "ĐIỀN"
type input "60.000"
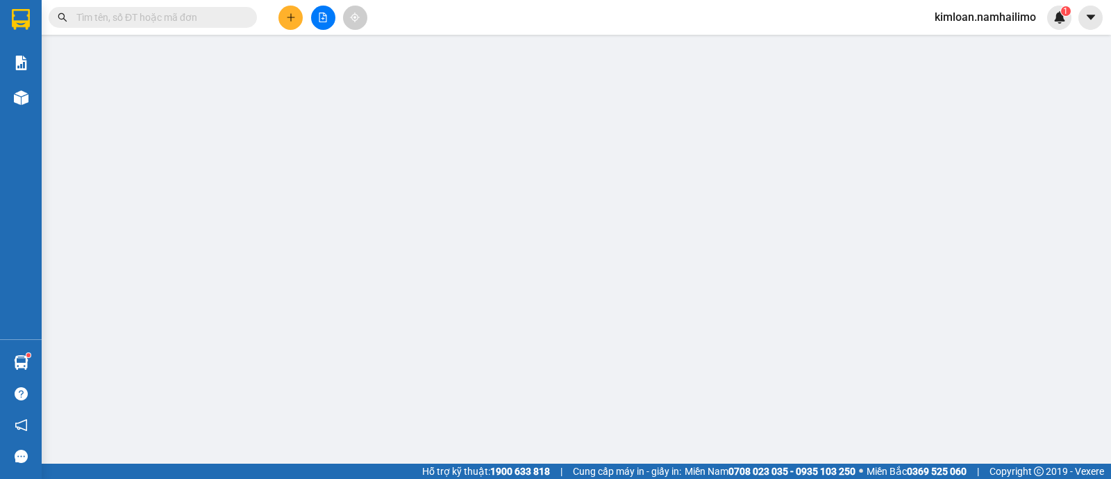
type input "60.000"
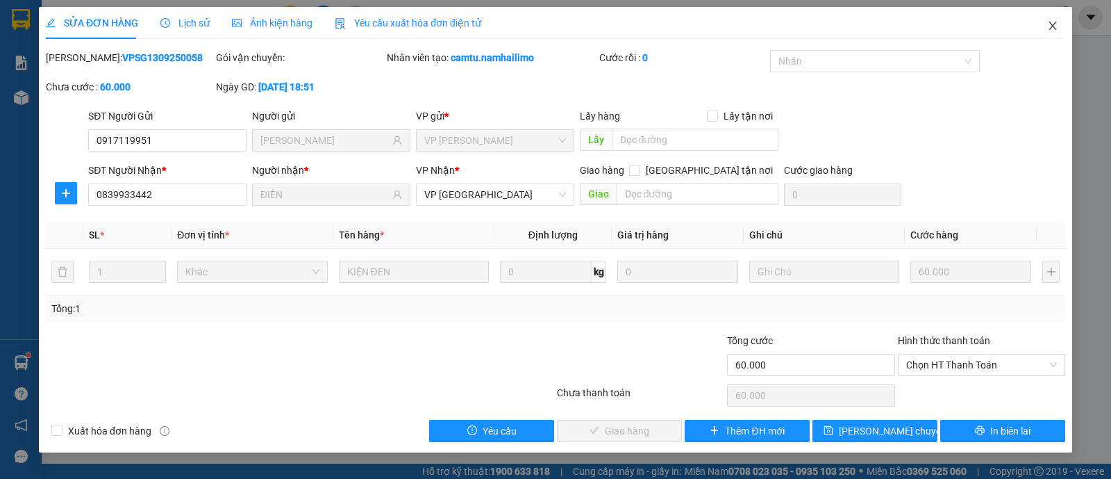
click at [1055, 24] on icon "close" at bounding box center [1053, 26] width 8 height 8
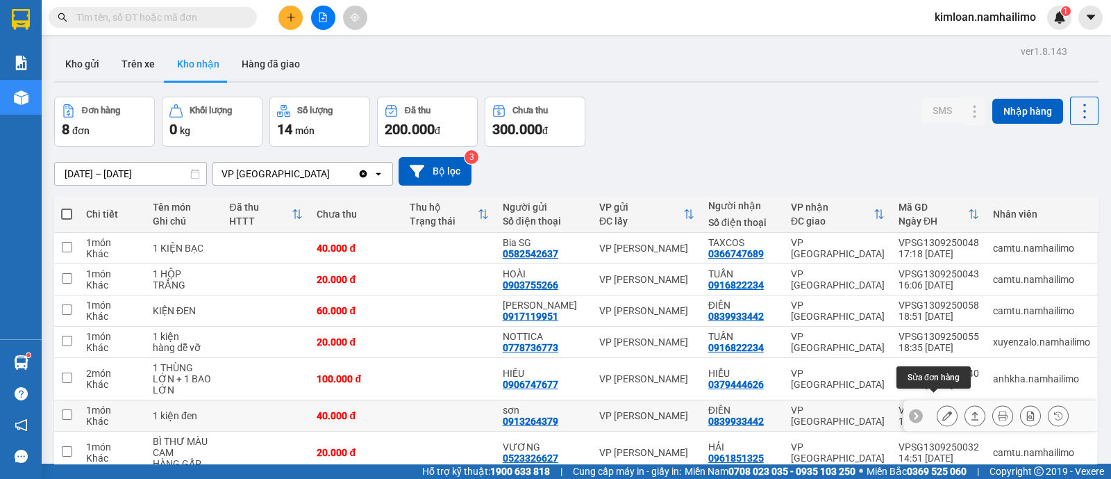
click at [943, 411] on icon at bounding box center [948, 416] width 10 height 10
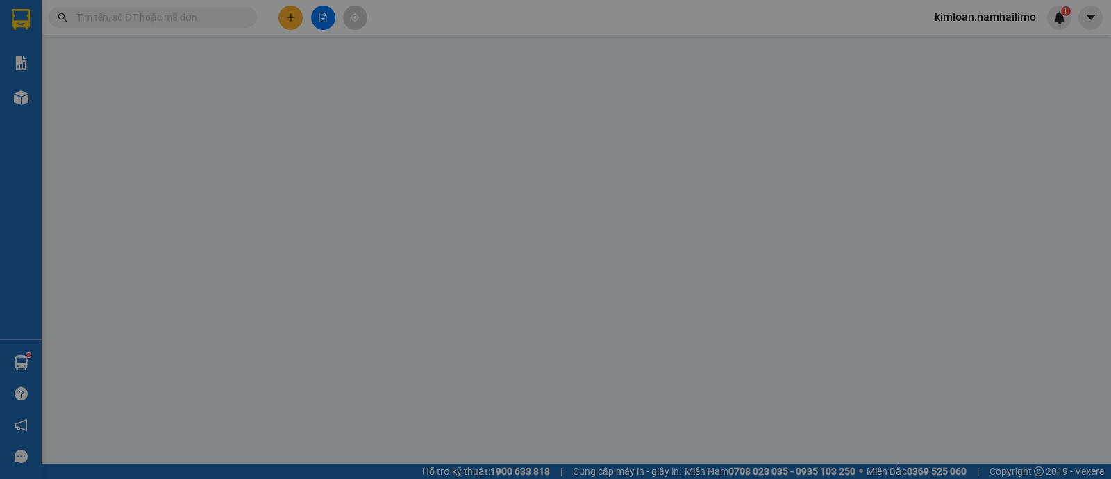
type input "0913264379"
type input "sơn"
type input "0839933442"
type input "ĐIỀN"
type input "40.000"
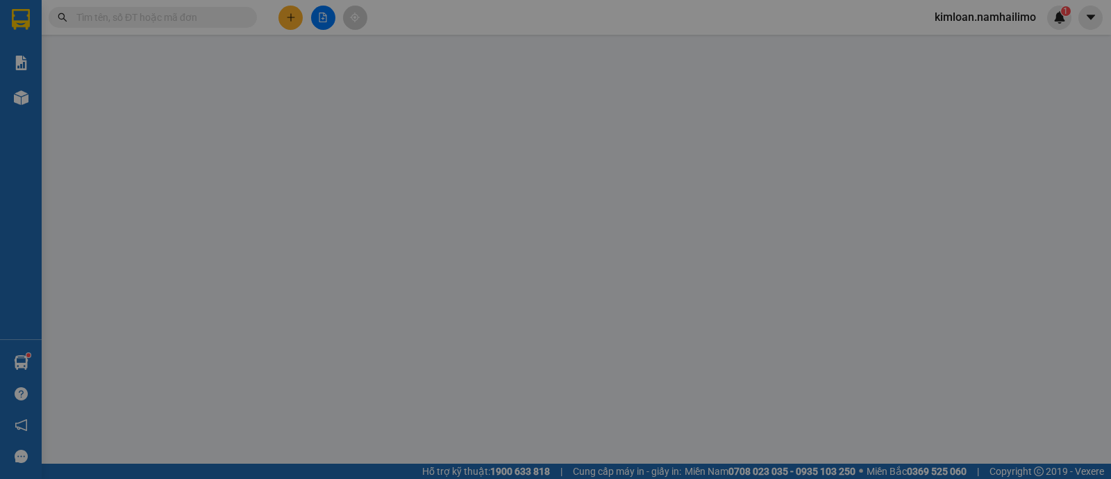
type input "40.000"
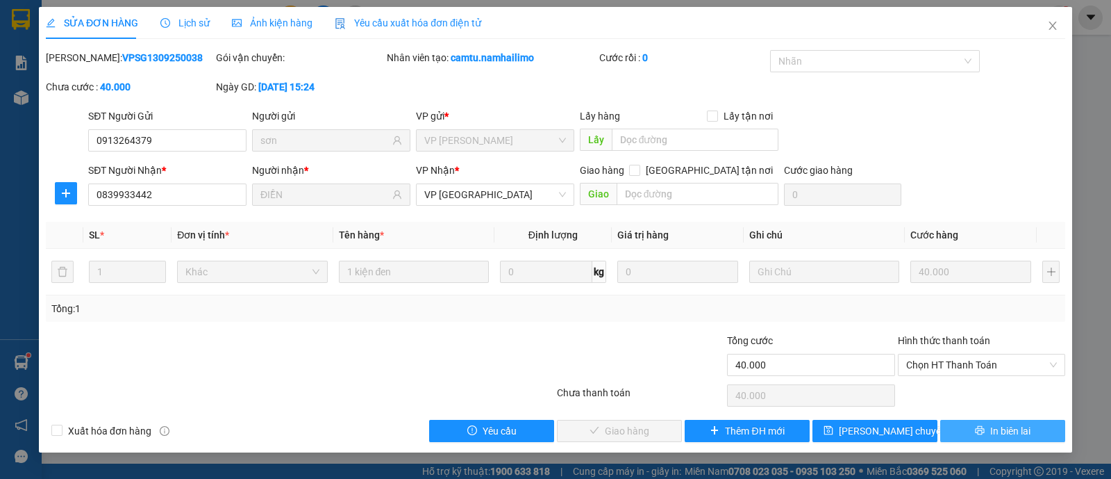
click at [986, 432] on button "In biên lai" at bounding box center [1002, 431] width 125 height 22
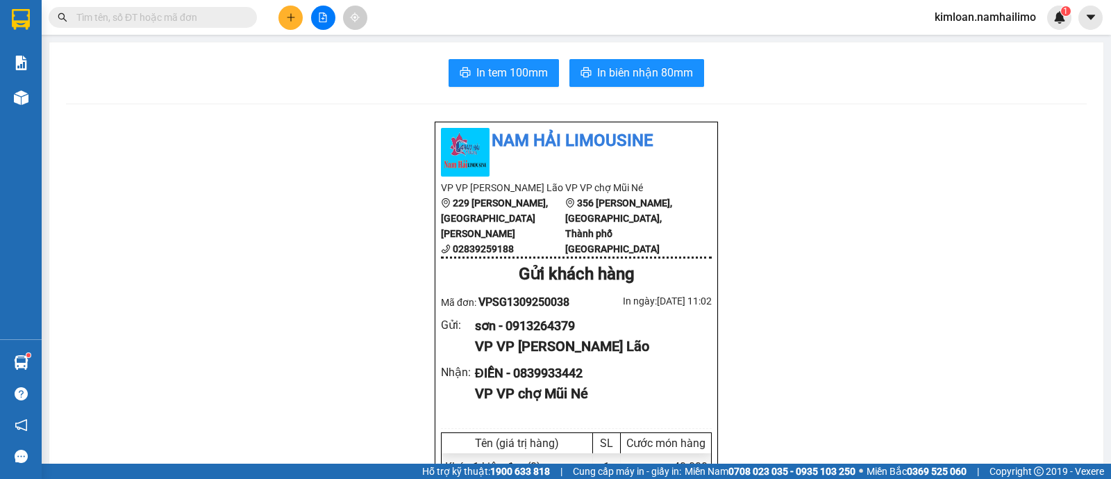
click at [492, 82] on button "In tem 100mm" at bounding box center [504, 73] width 110 height 28
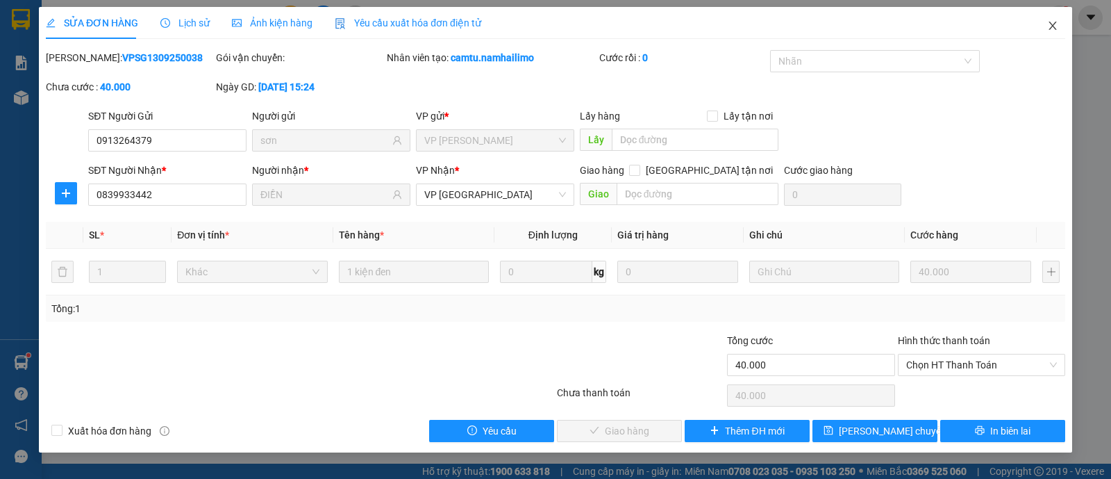
drag, startPoint x: 1059, startPoint y: 30, endPoint x: 1044, endPoint y: 34, distance: 15.2
click at [1057, 32] on span "Close" at bounding box center [1053, 26] width 39 height 39
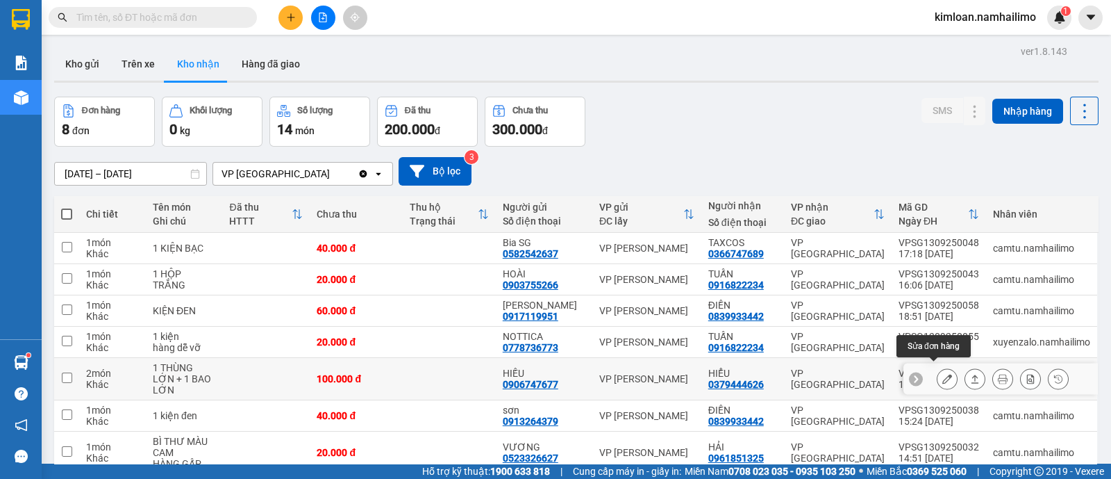
click at [943, 374] on icon at bounding box center [948, 379] width 10 height 10
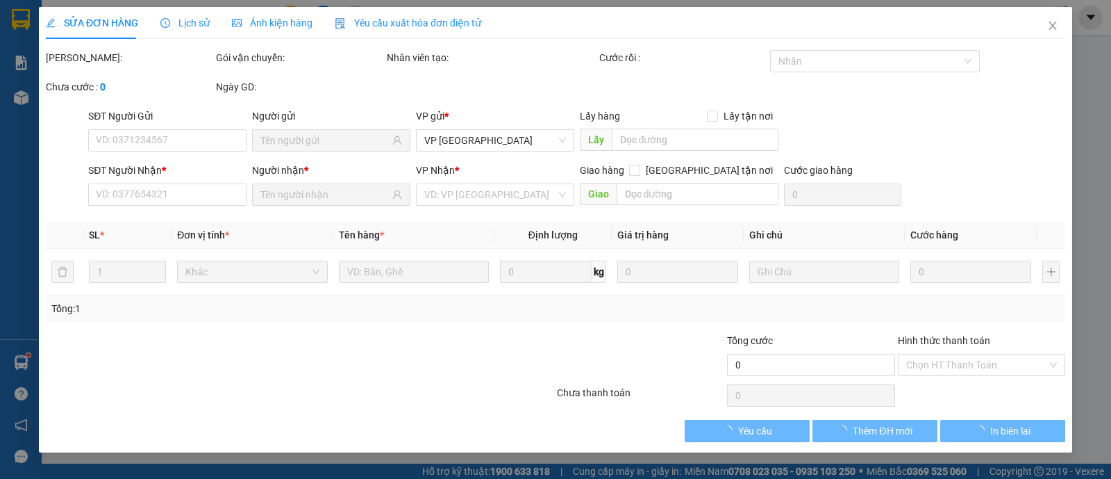
type input "0906747677"
type input "HIẾU"
type input "0379444626"
type input "HIỂU"
type input "100.000"
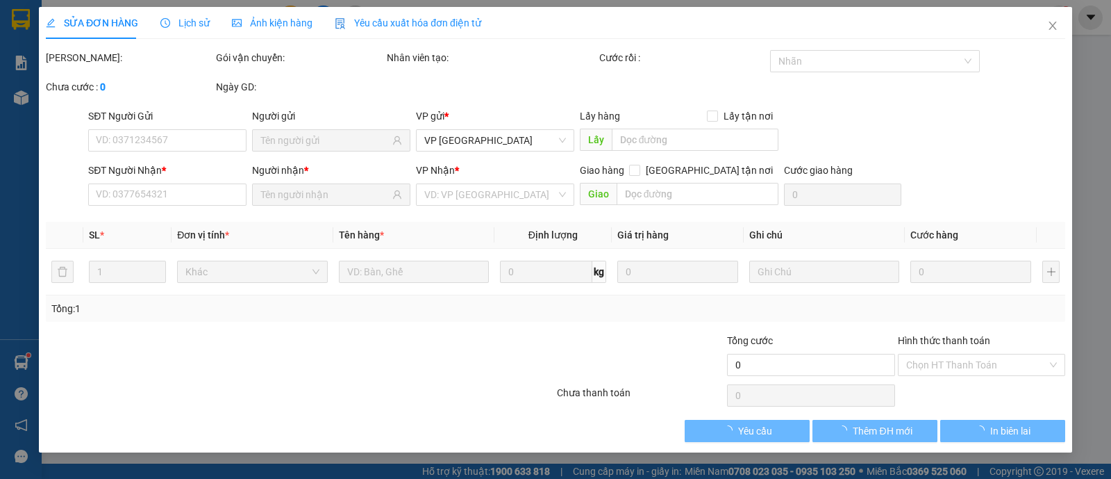
type input "100.000"
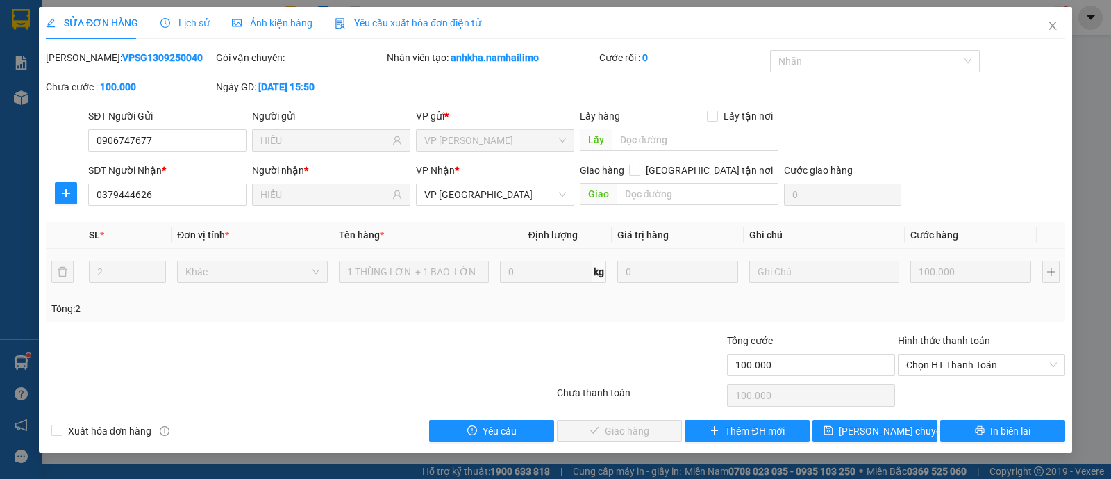
click at [122, 53] on b "VPSG1309250040" at bounding box center [162, 57] width 81 height 11
copy b "VPSG1309250040"
click at [1047, 33] on span "Close" at bounding box center [1053, 26] width 39 height 39
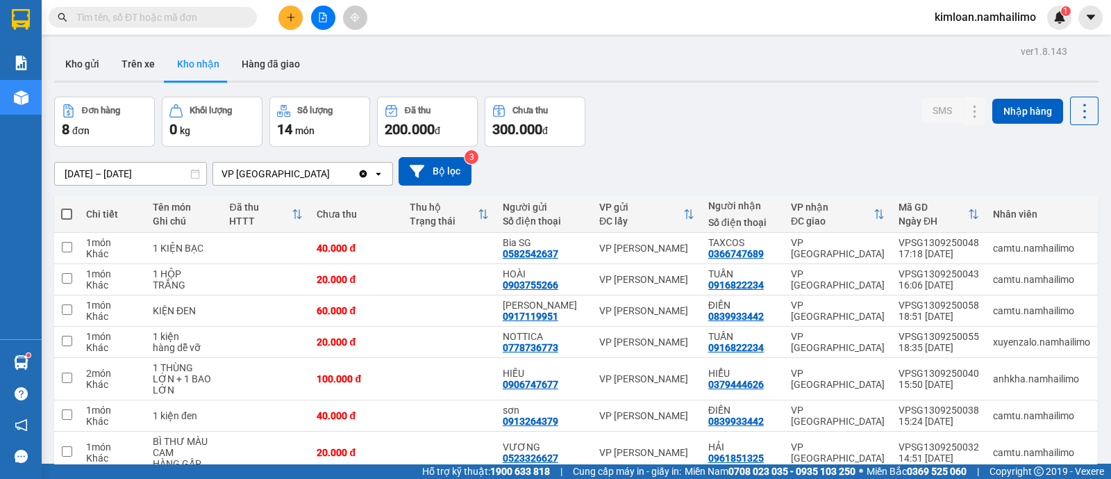
click at [458, 38] on main "ver 1.8.143 Kho gửi Trên xe Kho nhận Hàng đã giao Đơn hàng 8 đơn Khối lượng 0 k…" at bounding box center [555, 231] width 1111 height 463
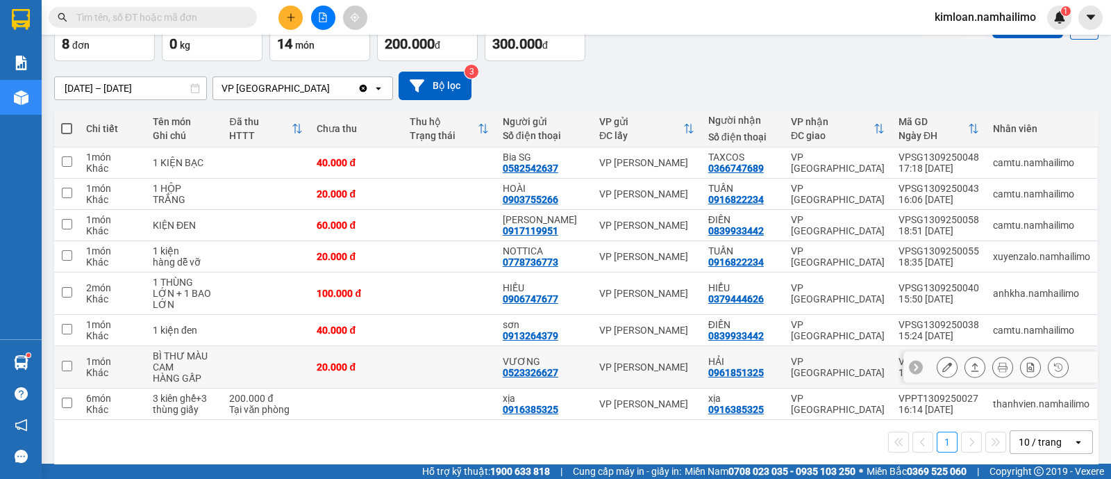
click at [76, 356] on td at bounding box center [66, 367] width 25 height 42
checkbox input "true"
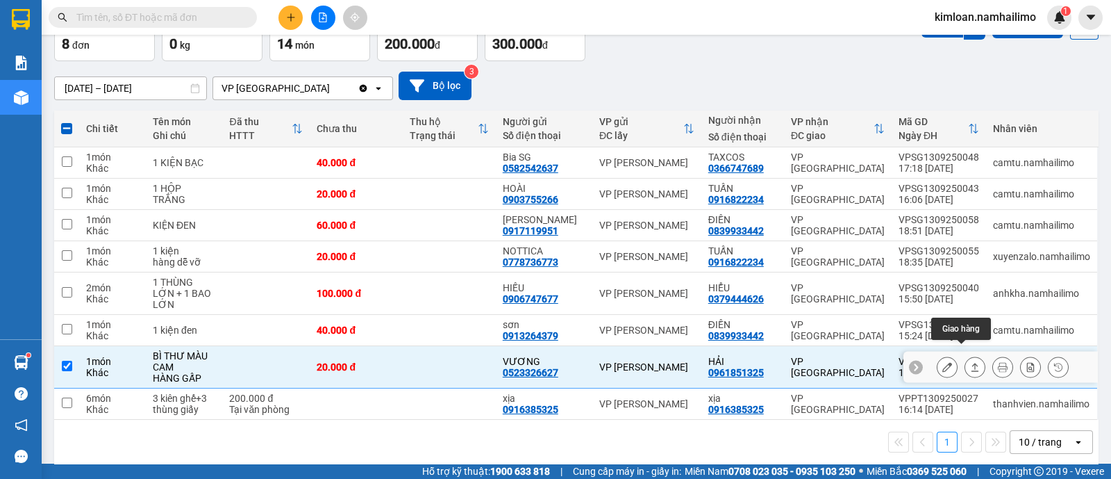
click at [943, 362] on icon at bounding box center [948, 367] width 10 height 10
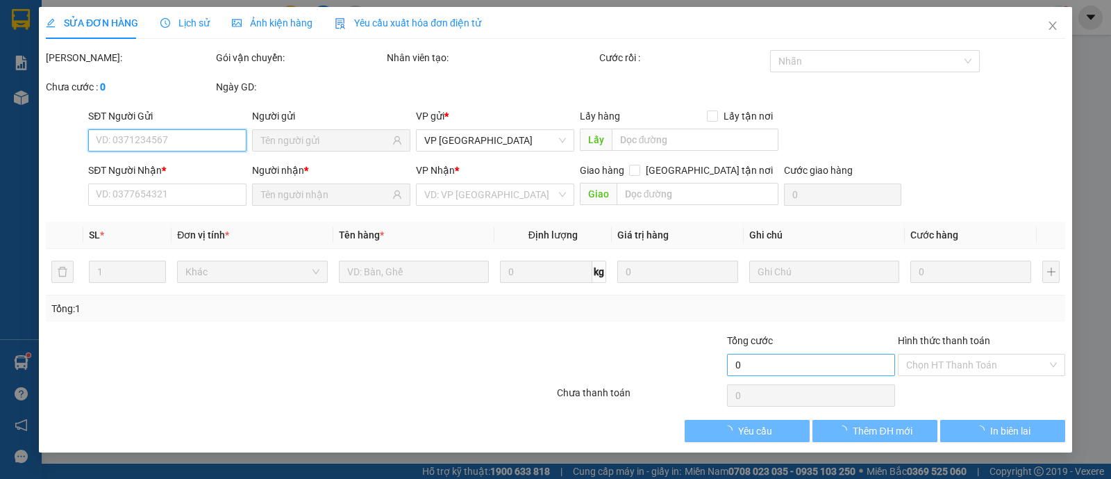
type input "0523326627"
type input "VƯƠNG"
type input "0961851325"
type input "HẢI"
type input "20.000"
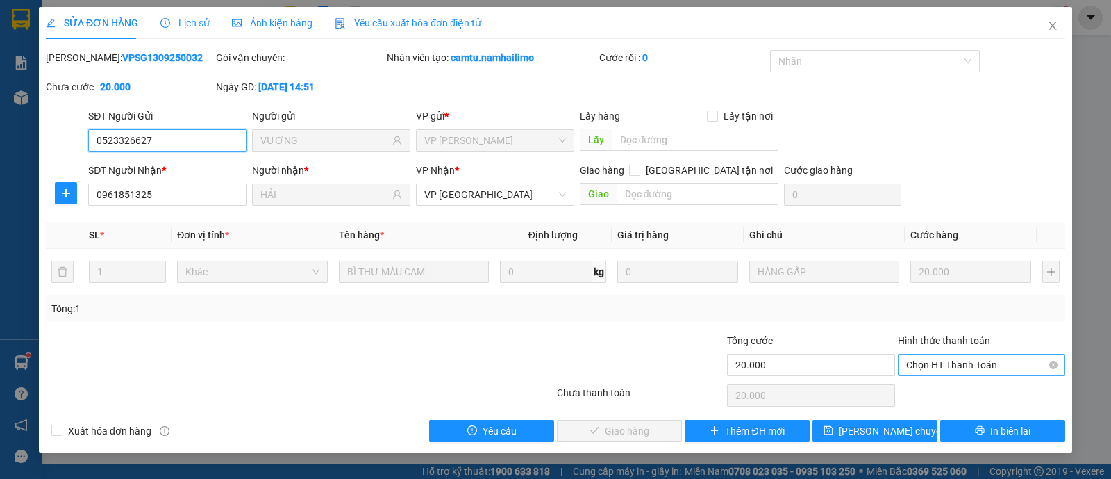
click at [959, 365] on span "Chọn HT Thanh Toán" at bounding box center [981, 364] width 151 height 21
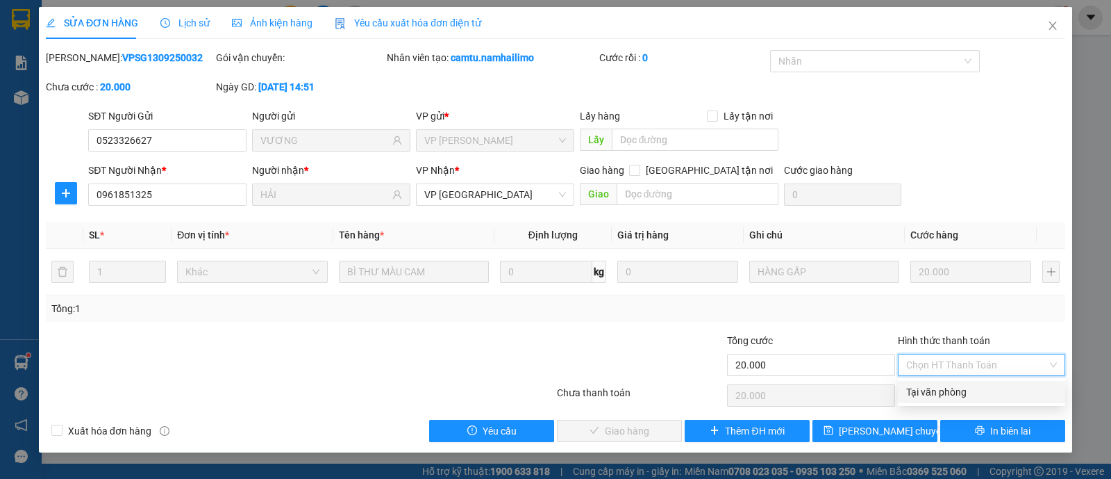
click at [951, 396] on div "Tại văn phòng" at bounding box center [981, 391] width 151 height 15
type input "0"
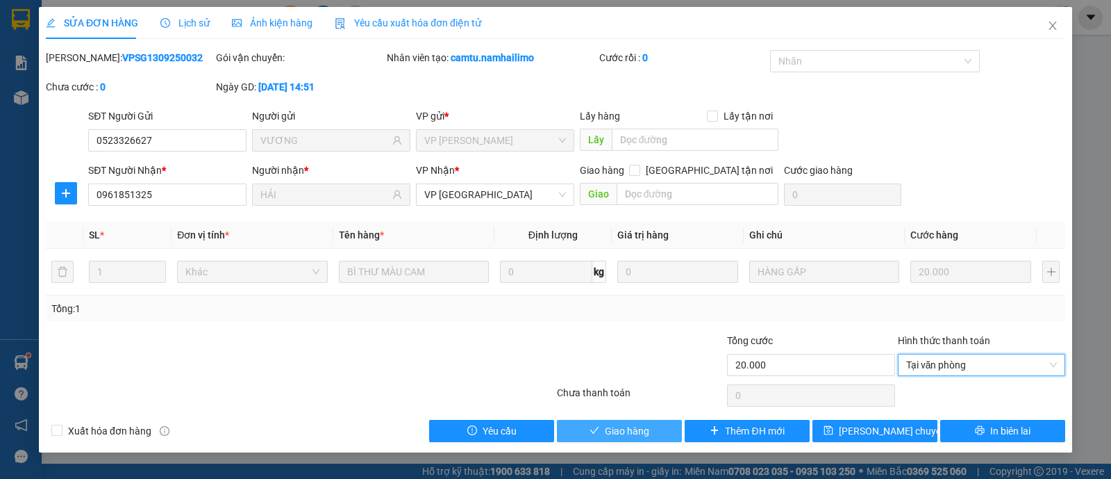
click at [645, 427] on span "Giao hàng" at bounding box center [627, 430] width 44 height 15
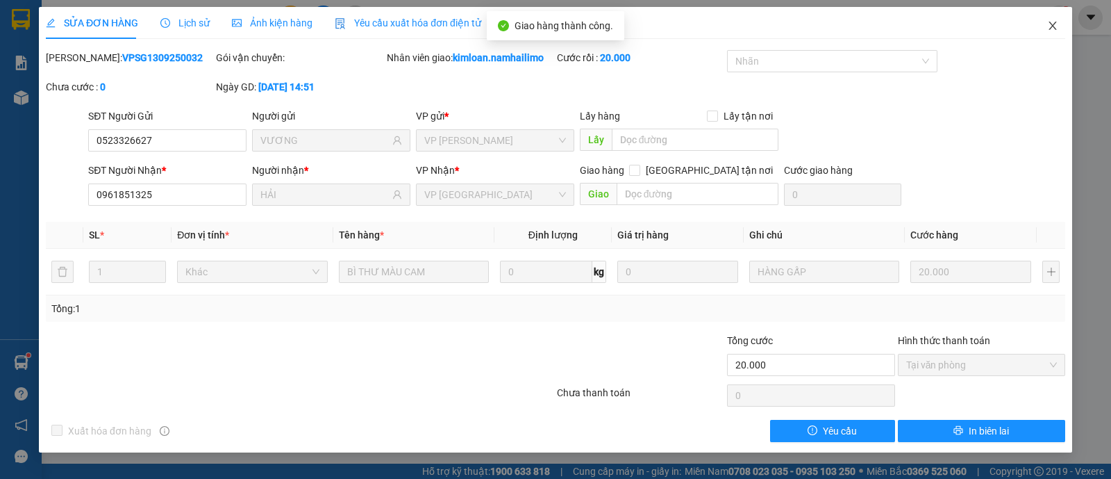
click at [1052, 26] on icon "close" at bounding box center [1052, 25] width 11 height 11
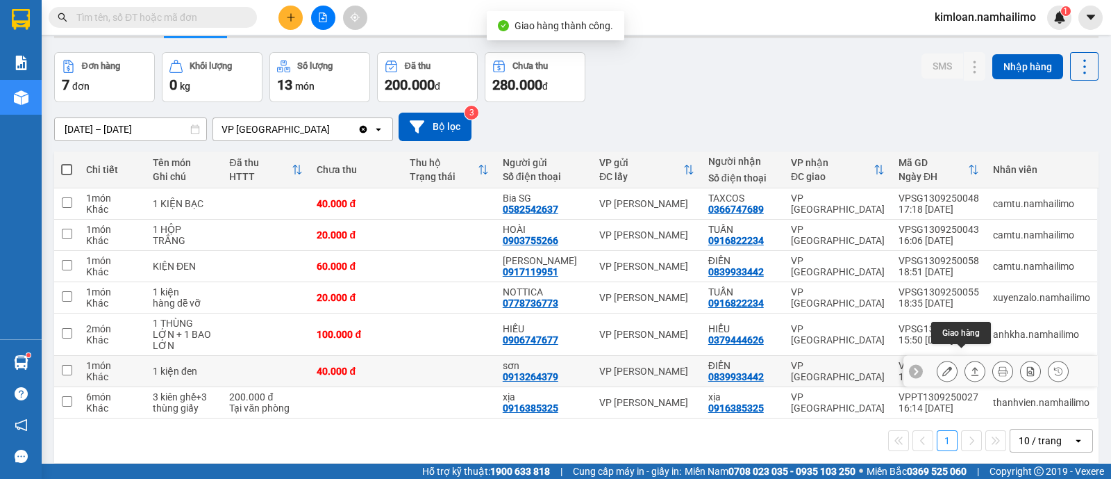
scroll to position [63, 0]
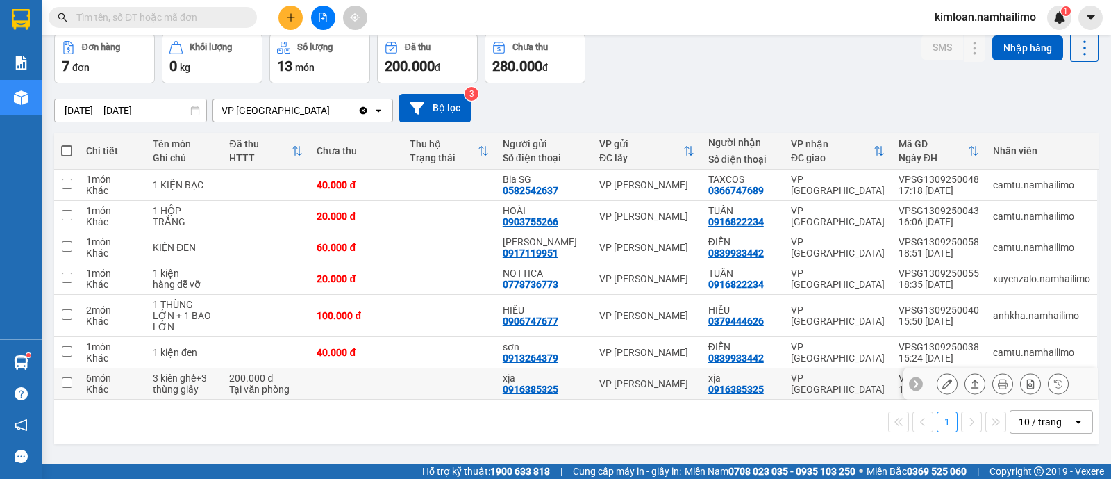
click at [69, 376] on td at bounding box center [66, 383] width 25 height 31
checkbox input "true"
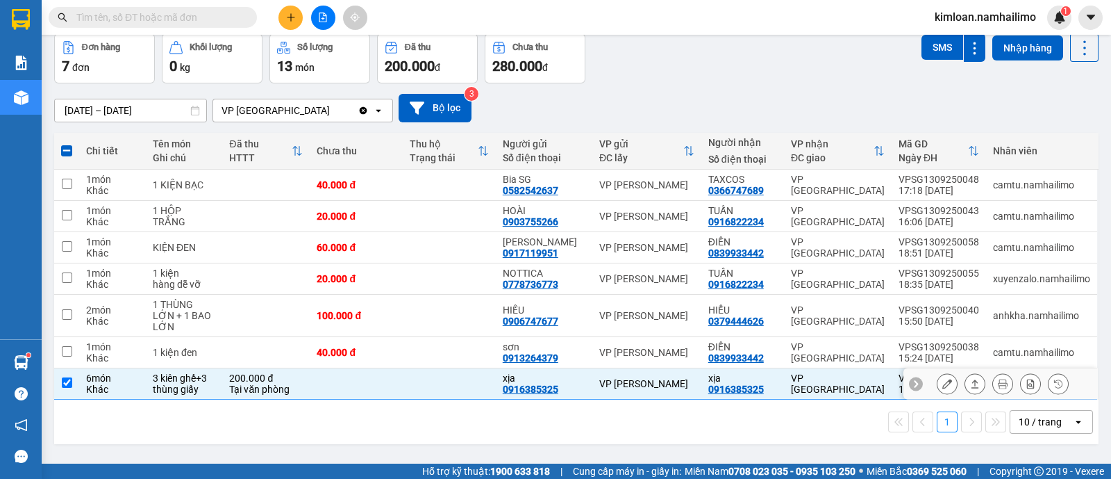
click at [943, 379] on icon at bounding box center [948, 384] width 10 height 10
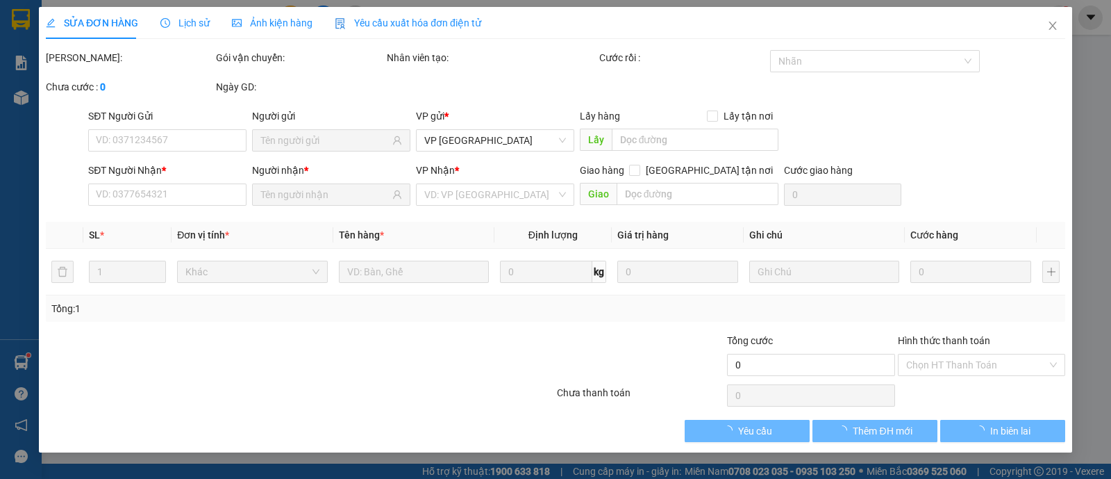
type input "0916385325"
type input "xịa"
type input "0916385325"
type input "xịa"
type input "200.000"
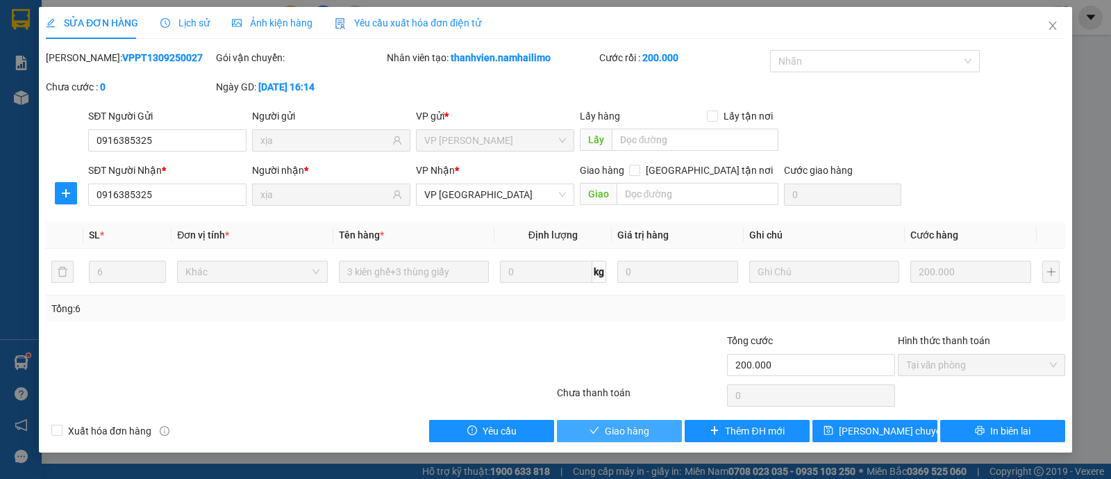
click at [613, 423] on span "Giao hàng" at bounding box center [627, 430] width 44 height 15
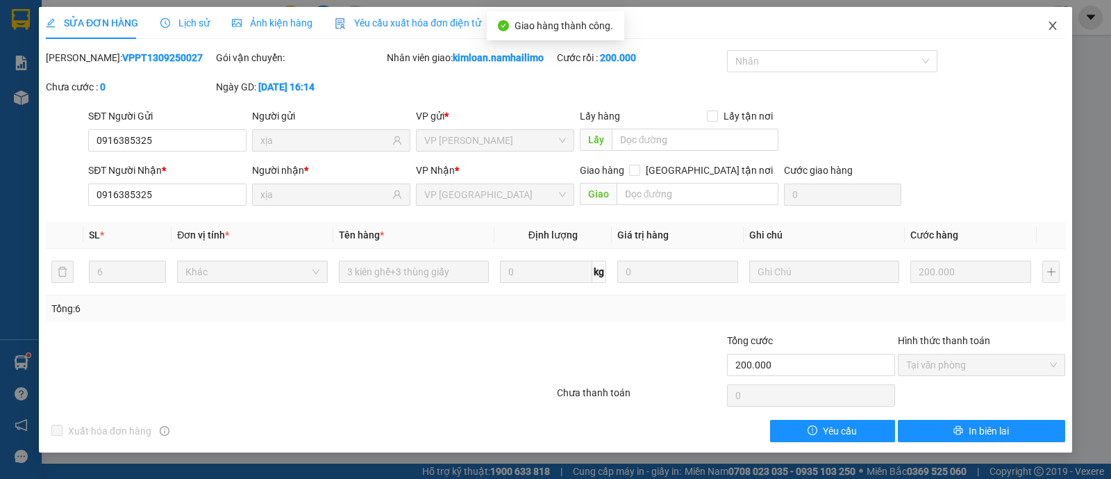
click at [1055, 25] on icon "close" at bounding box center [1052, 25] width 11 height 11
